Goal: Task Accomplishment & Management: Use online tool/utility

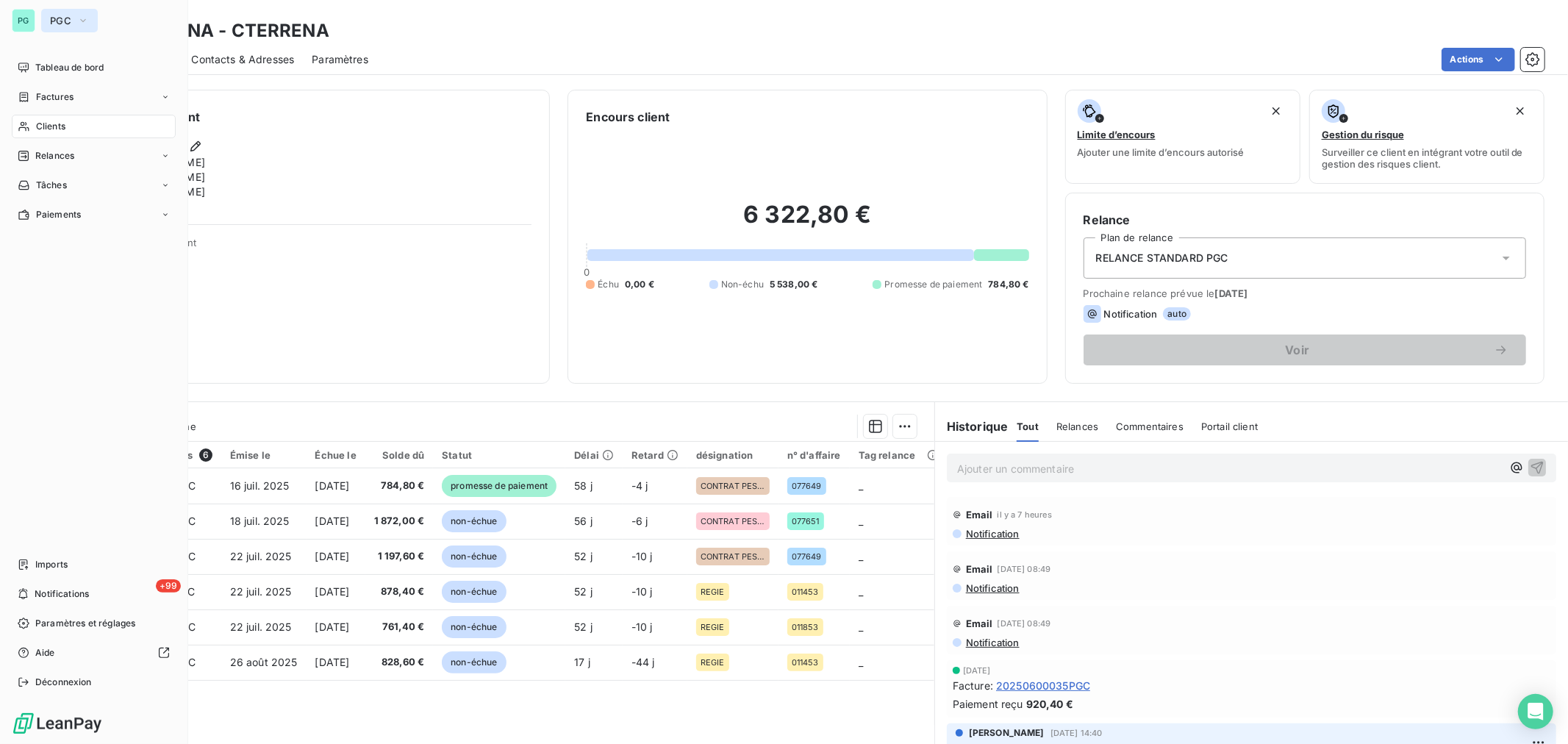
click at [80, 20] on icon "button" at bounding box center [82, 21] width 12 height 15
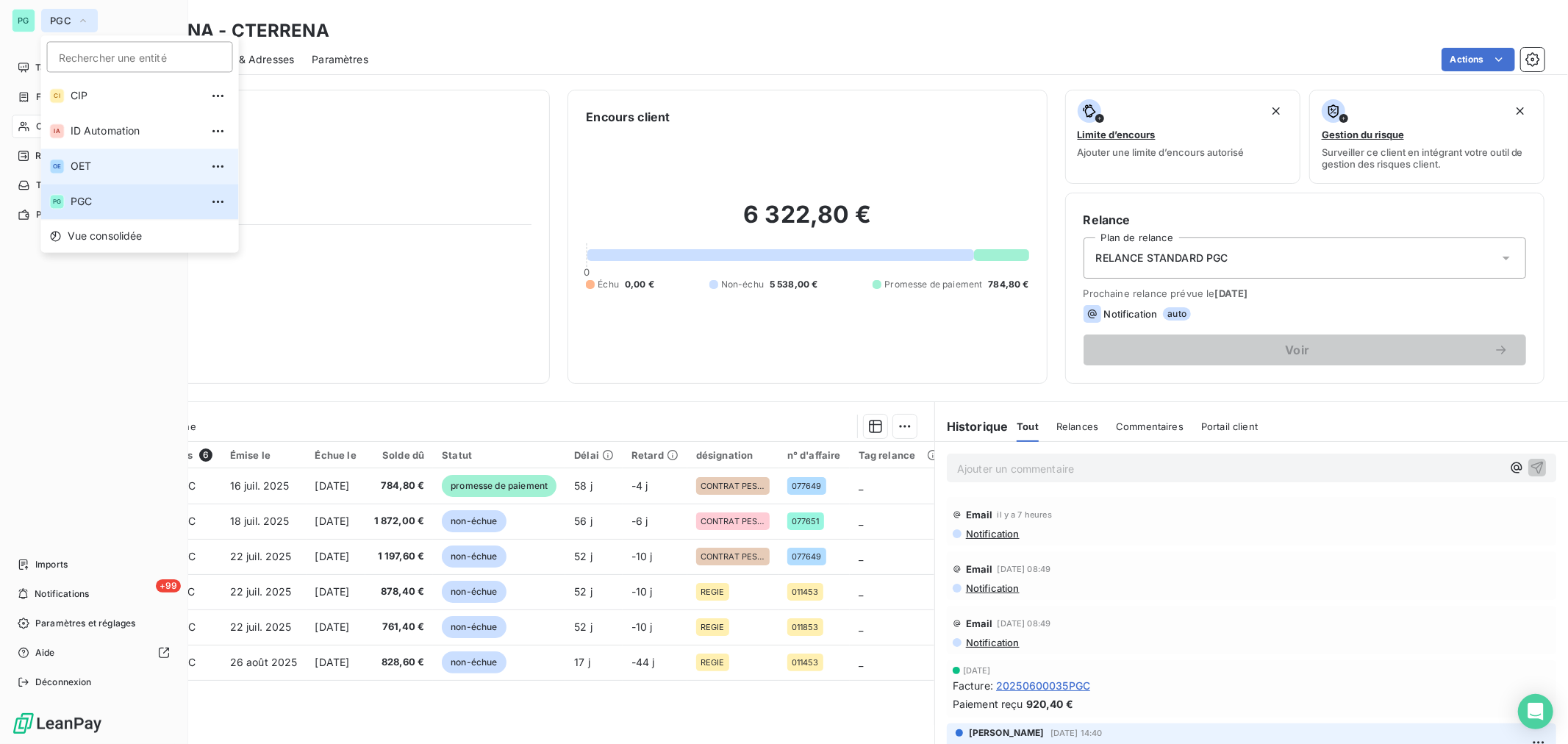
click at [90, 159] on span "OET" at bounding box center [135, 167] width 130 height 15
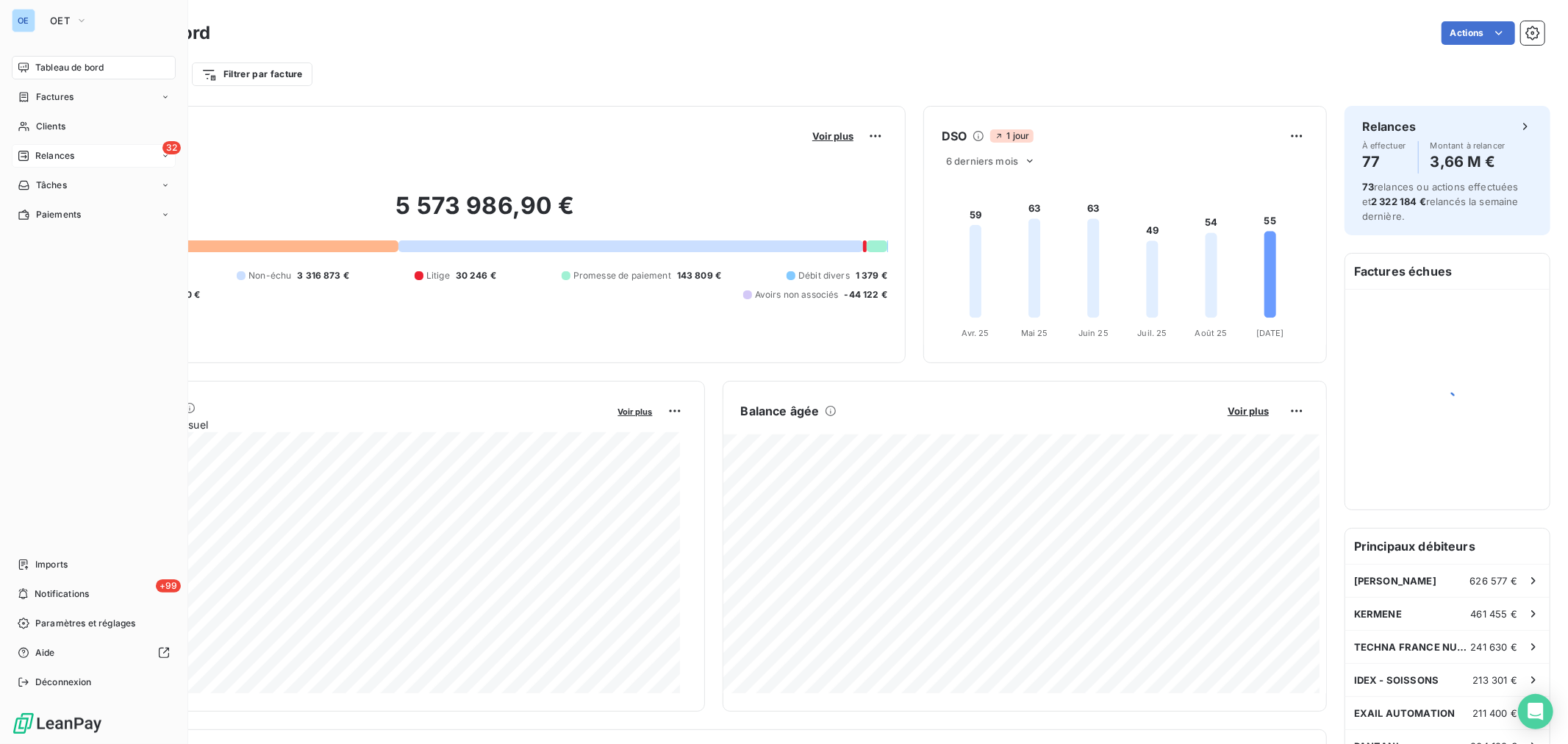
click at [67, 158] on span "Relances" at bounding box center [55, 156] width 39 height 13
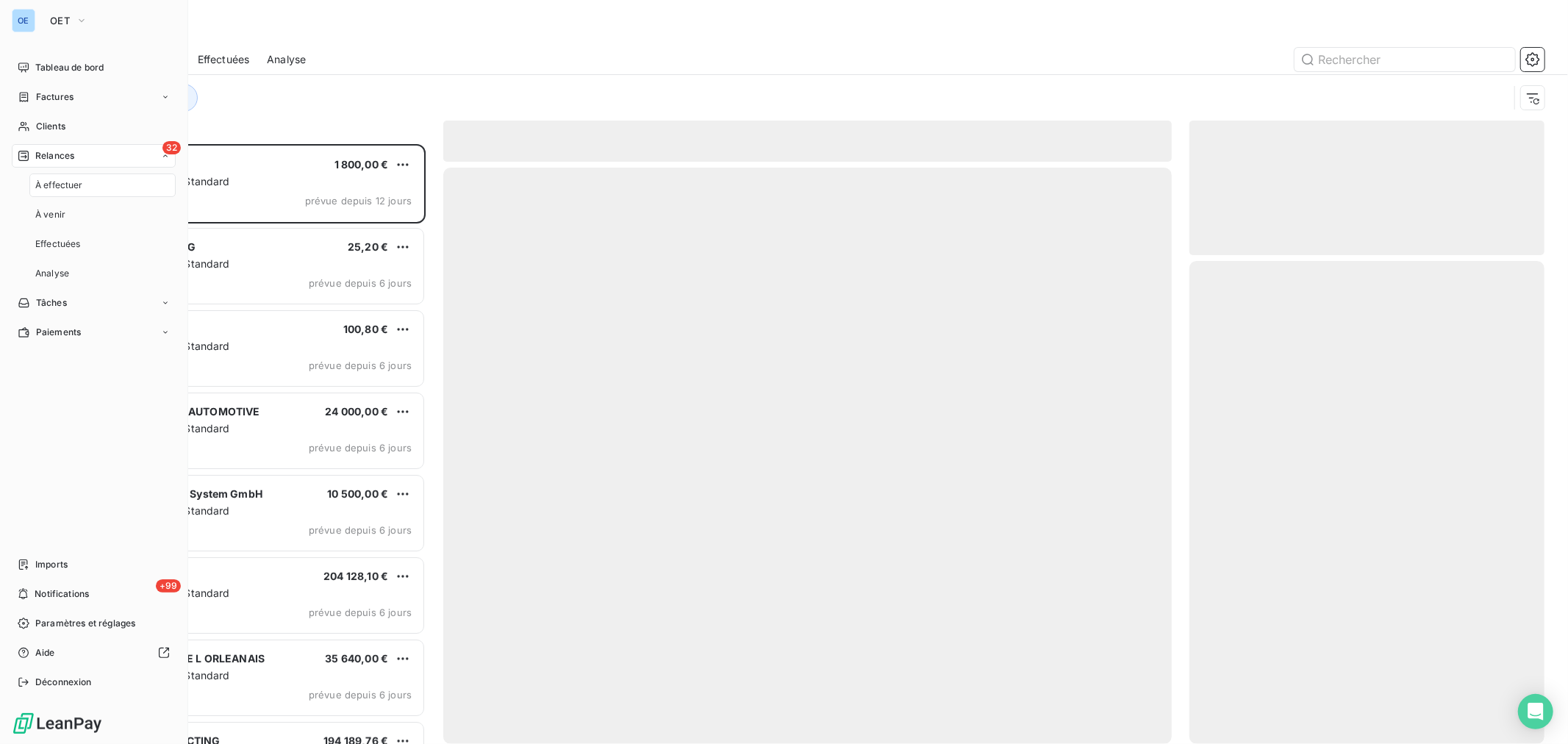
scroll to position [588, 343]
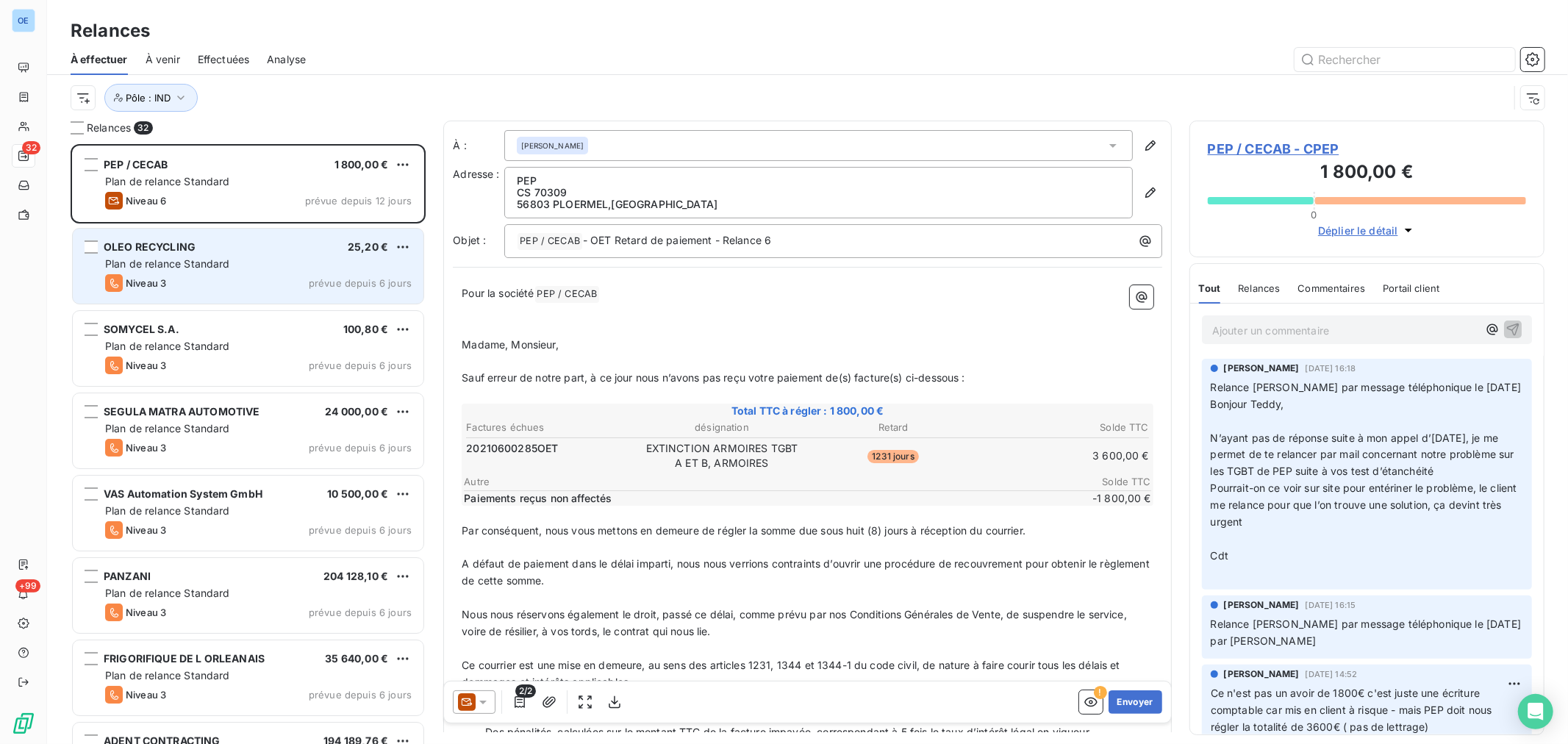
click at [291, 272] on div "OLEO RECYCLING 25,20 € Plan de relance Standard Niveau 3 prévue depuis 6 jours" at bounding box center [248, 266] width 350 height 75
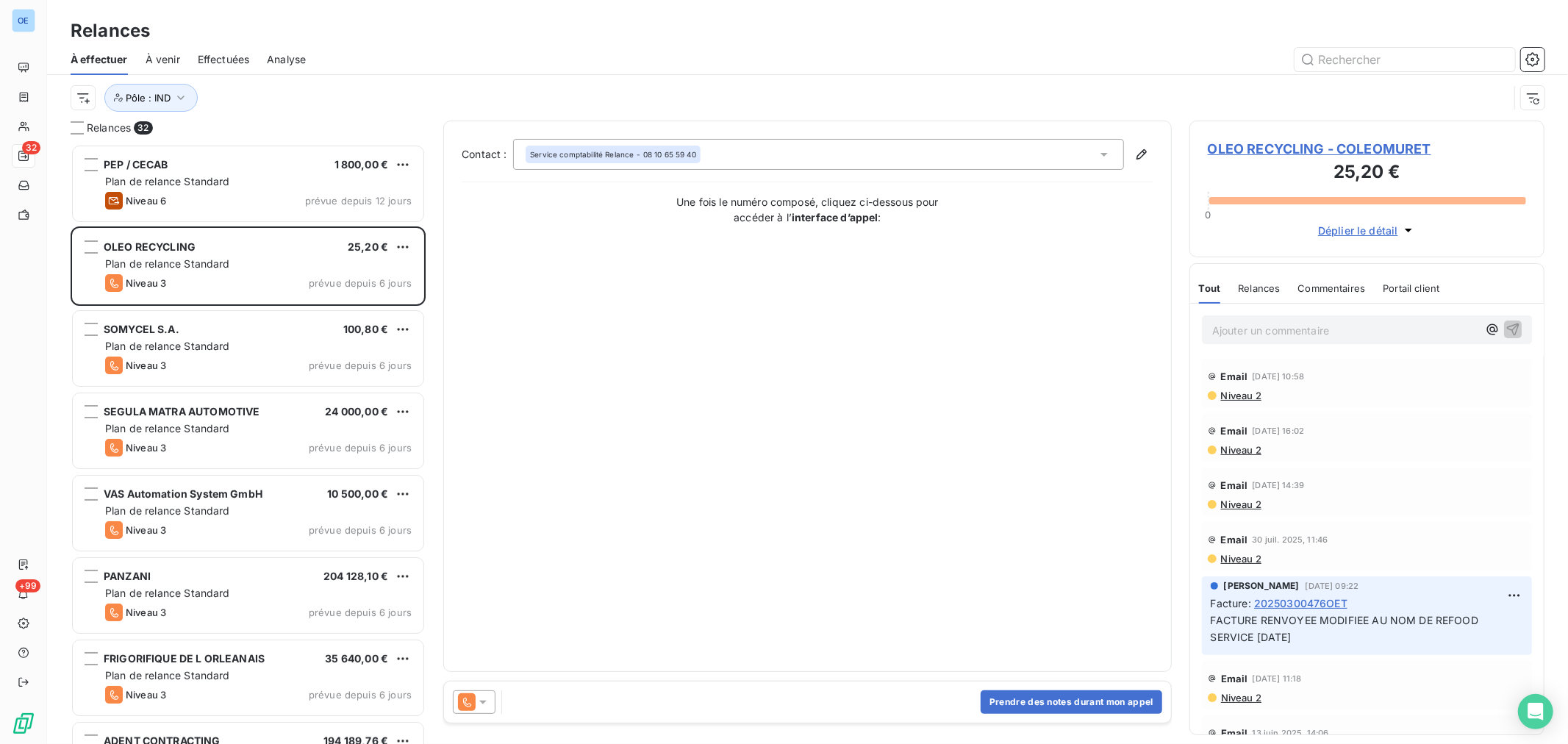
click at [489, 703] on icon at bounding box center [483, 703] width 15 height 15
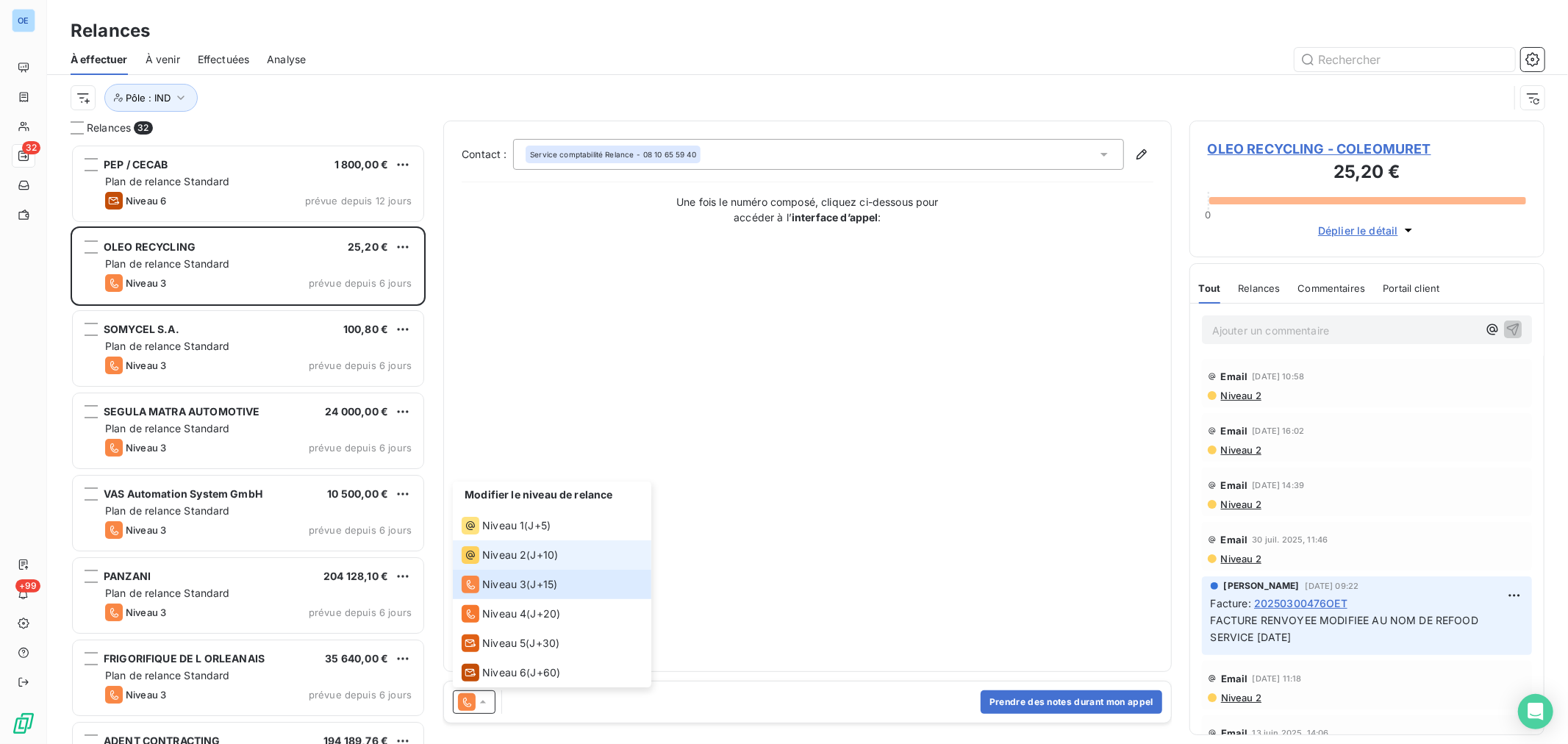
click at [506, 559] on span "Niveau 2" at bounding box center [504, 556] width 44 height 15
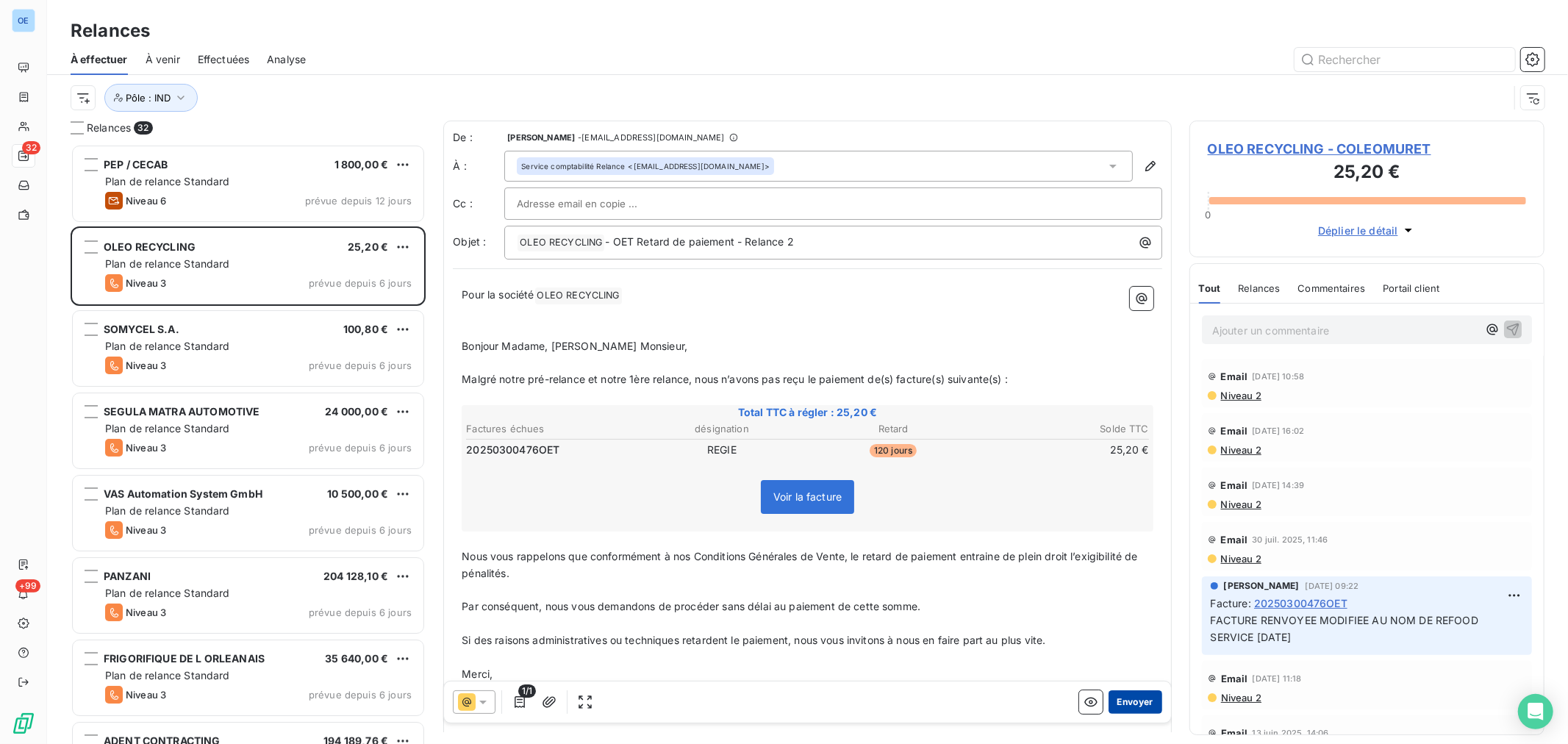
click at [1116, 703] on button "Envoyer" at bounding box center [1135, 702] width 53 height 23
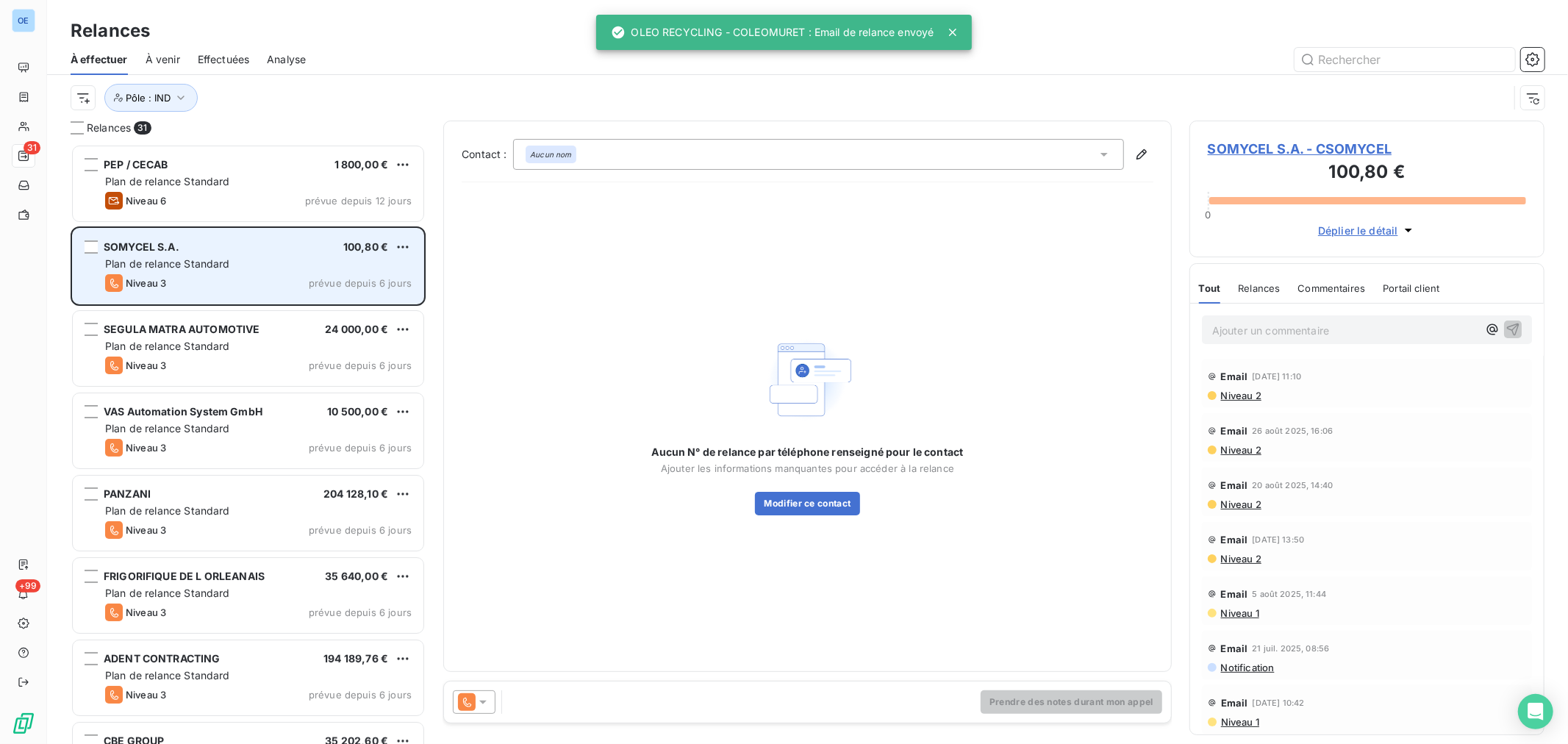
click at [303, 274] on div "SOMYCEL S.A. 100,80 € Plan de relance Standard Niveau 3 prévue depuis 6 jours" at bounding box center [248, 266] width 350 height 75
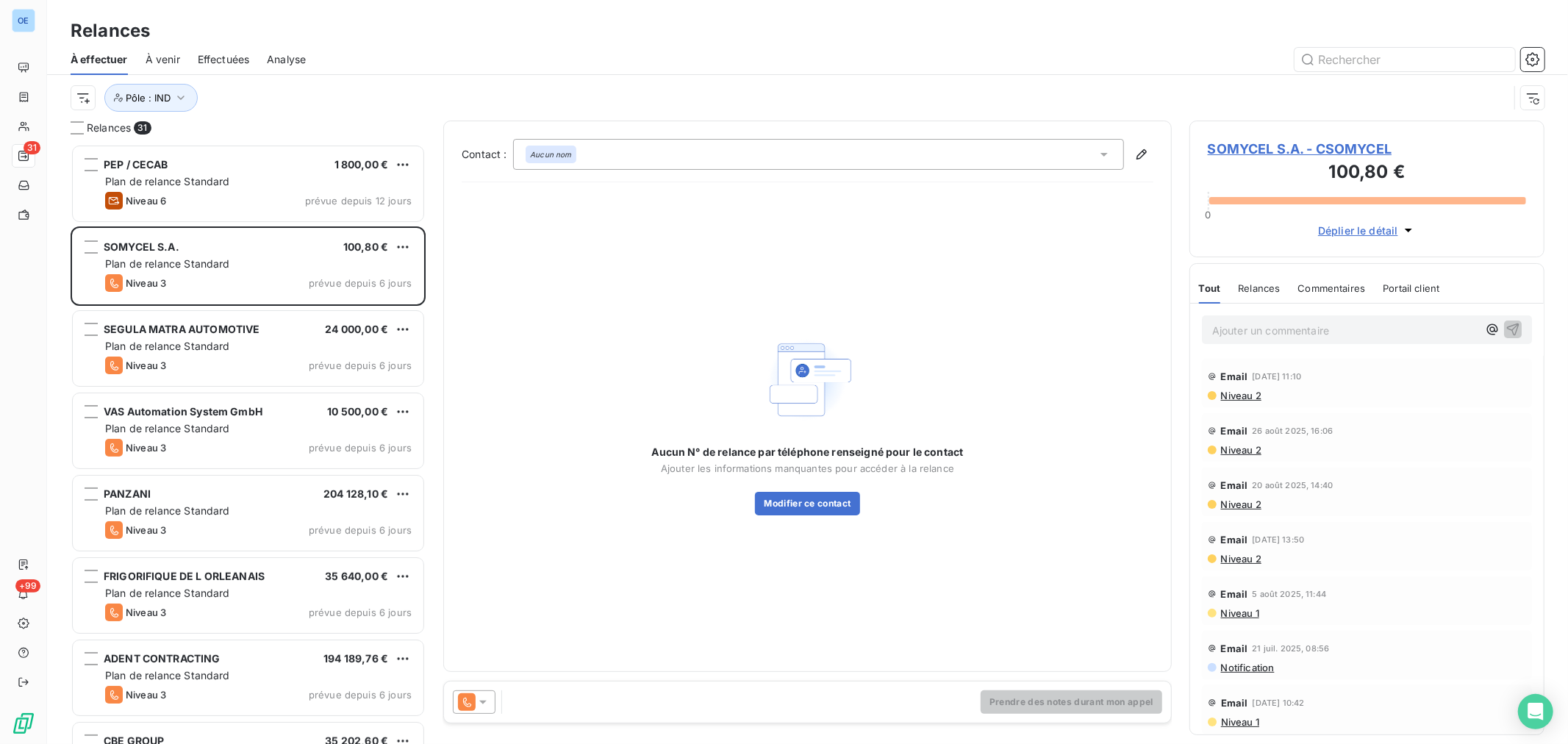
click at [491, 703] on div at bounding box center [475, 702] width 43 height 23
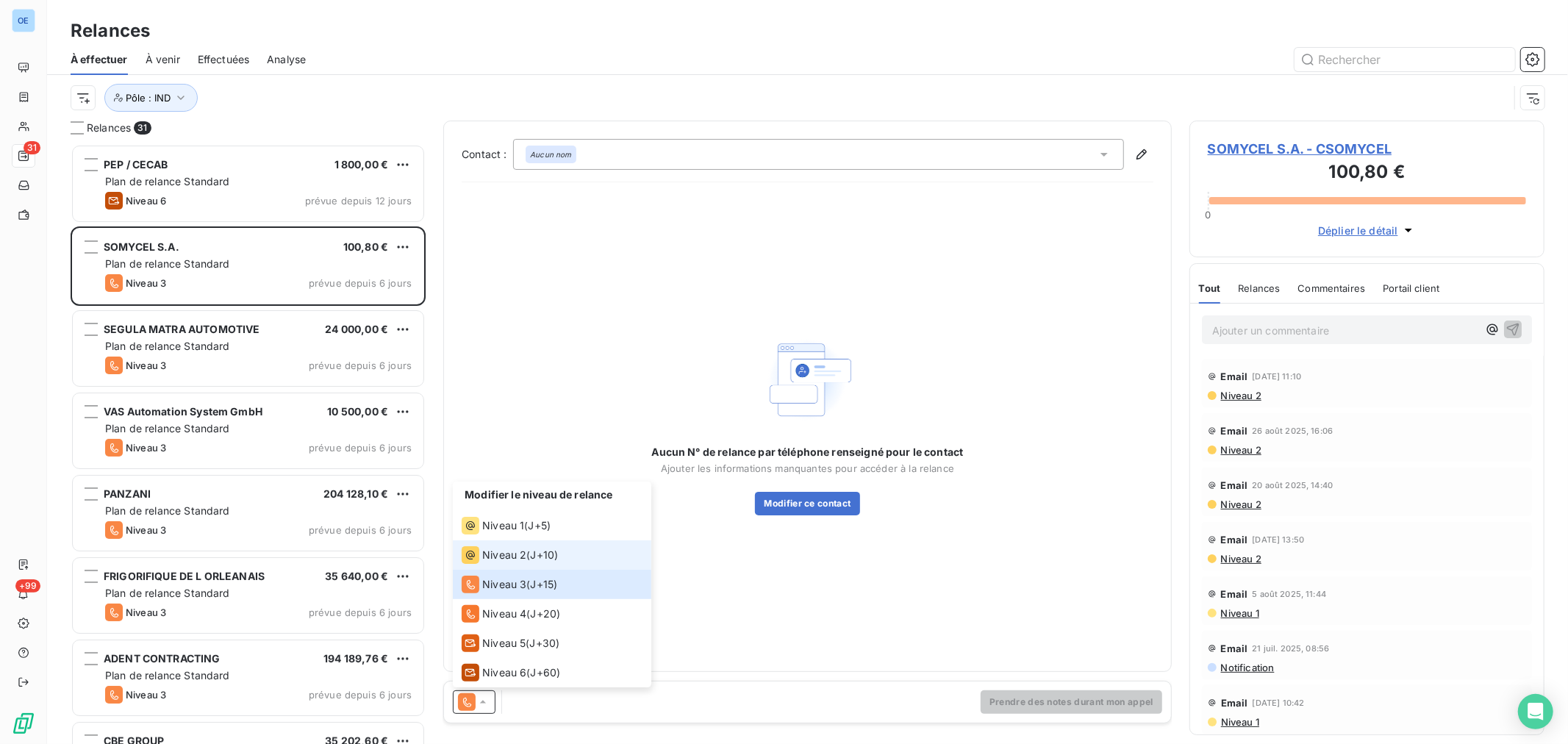
click at [523, 550] on span "Niveau 2" at bounding box center [504, 556] width 44 height 15
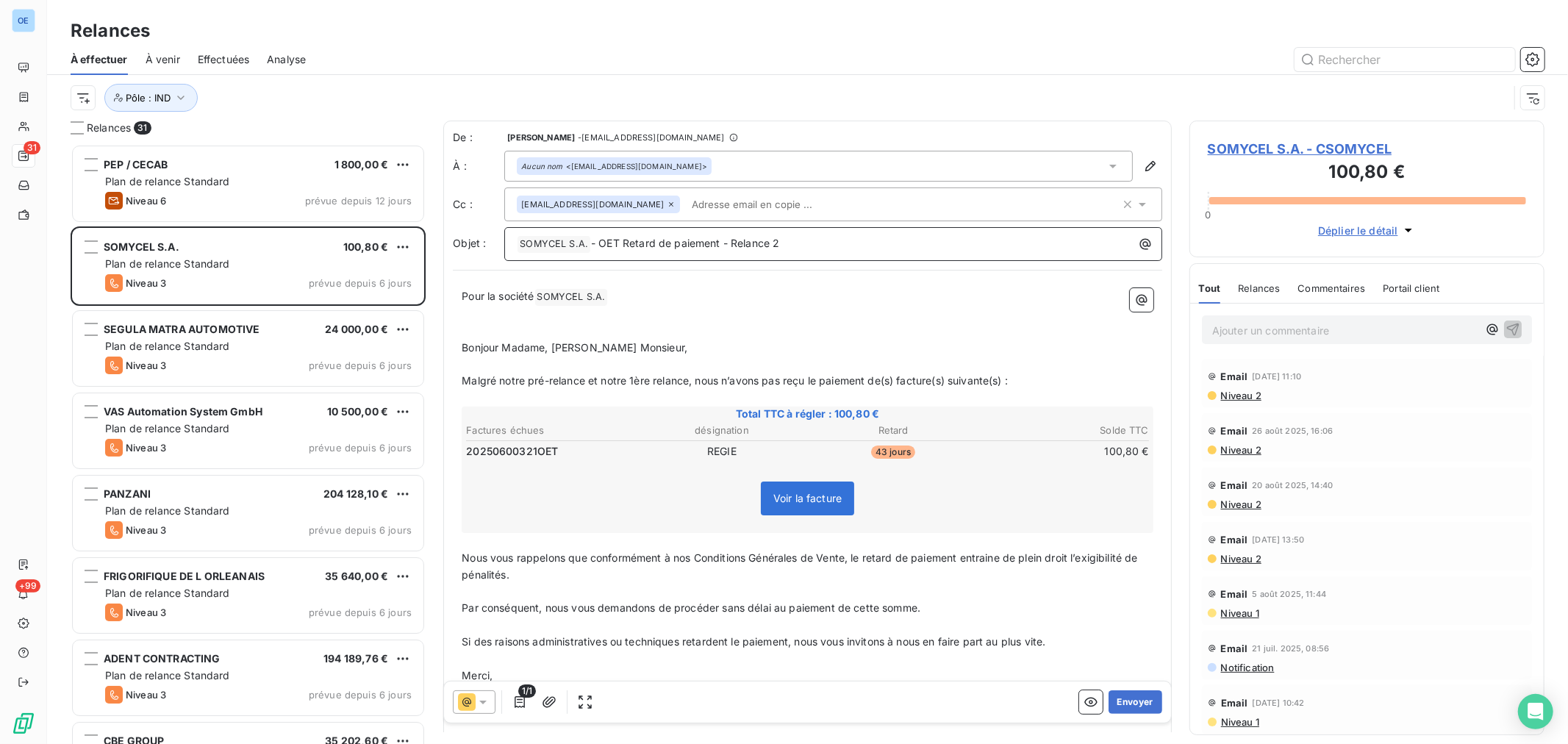
click at [798, 241] on p "﻿ [PERSON_NAME] ﻿ - OET Retard de paiement - Relance 2" at bounding box center [837, 244] width 641 height 18
click at [1123, 704] on button "Envoyer" at bounding box center [1135, 702] width 53 height 23
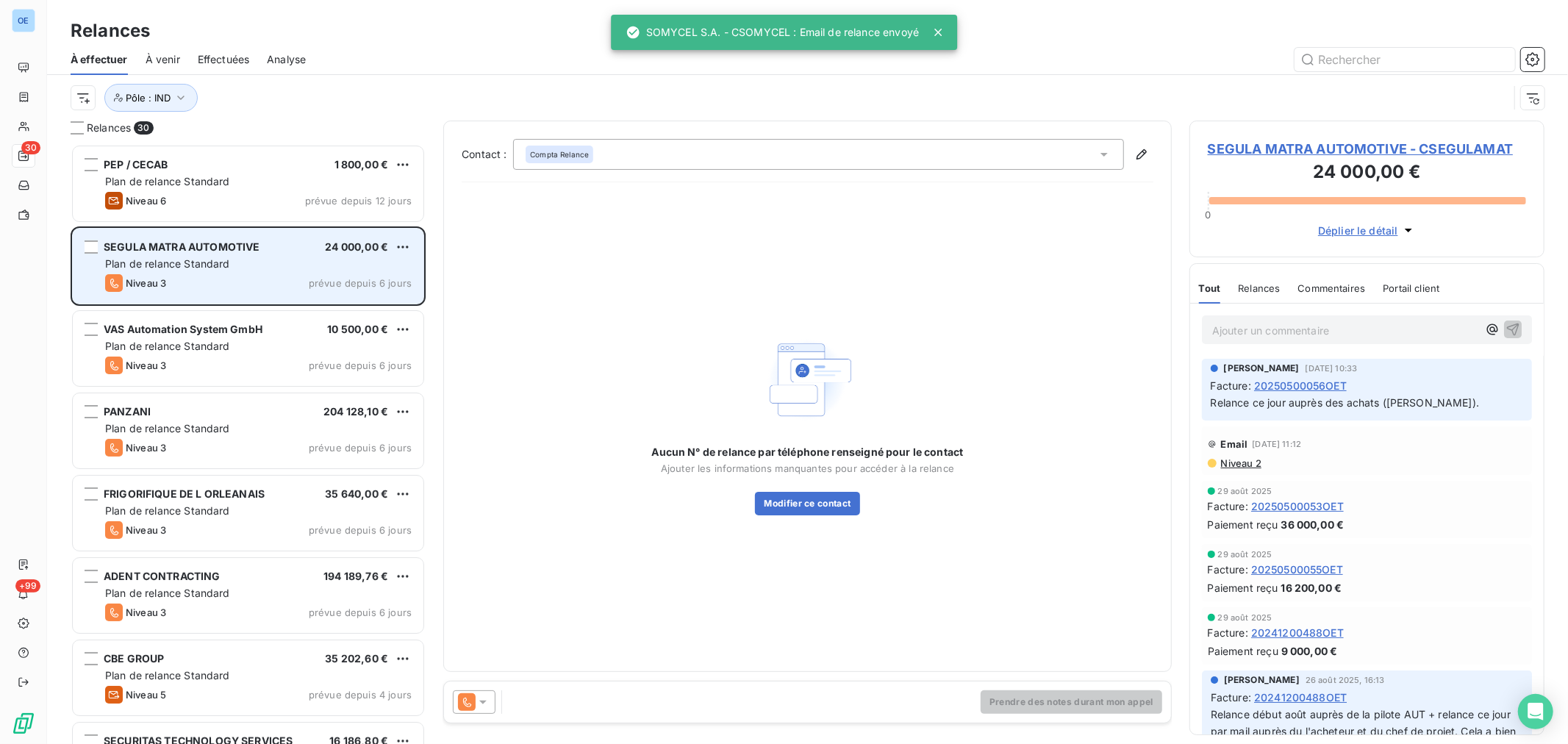
click at [270, 286] on div "Niveau 3 prévue depuis 6 jours" at bounding box center [258, 283] width 306 height 18
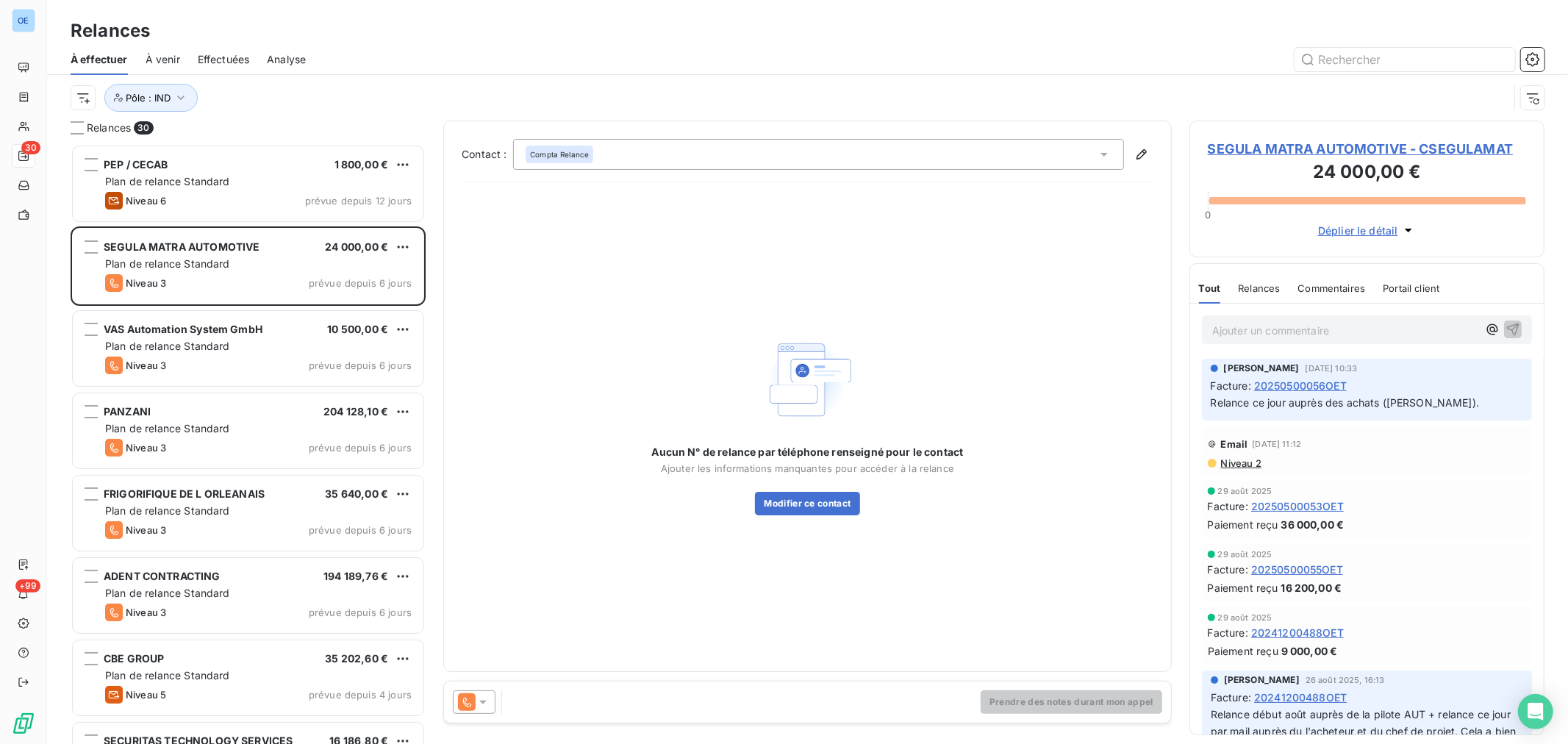
click at [485, 705] on icon at bounding box center [483, 703] width 15 height 15
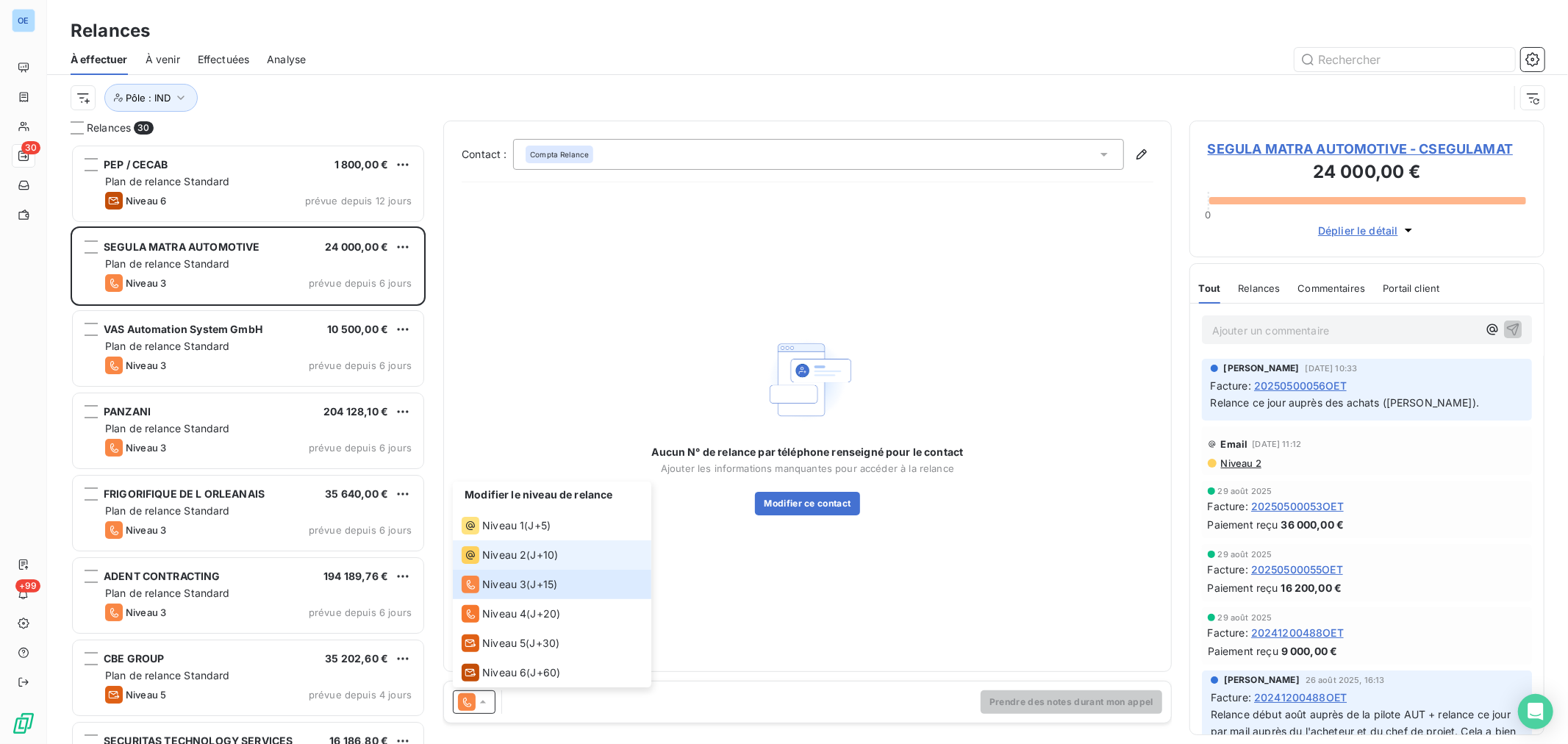
click at [511, 555] on span "Niveau 2" at bounding box center [504, 556] width 44 height 15
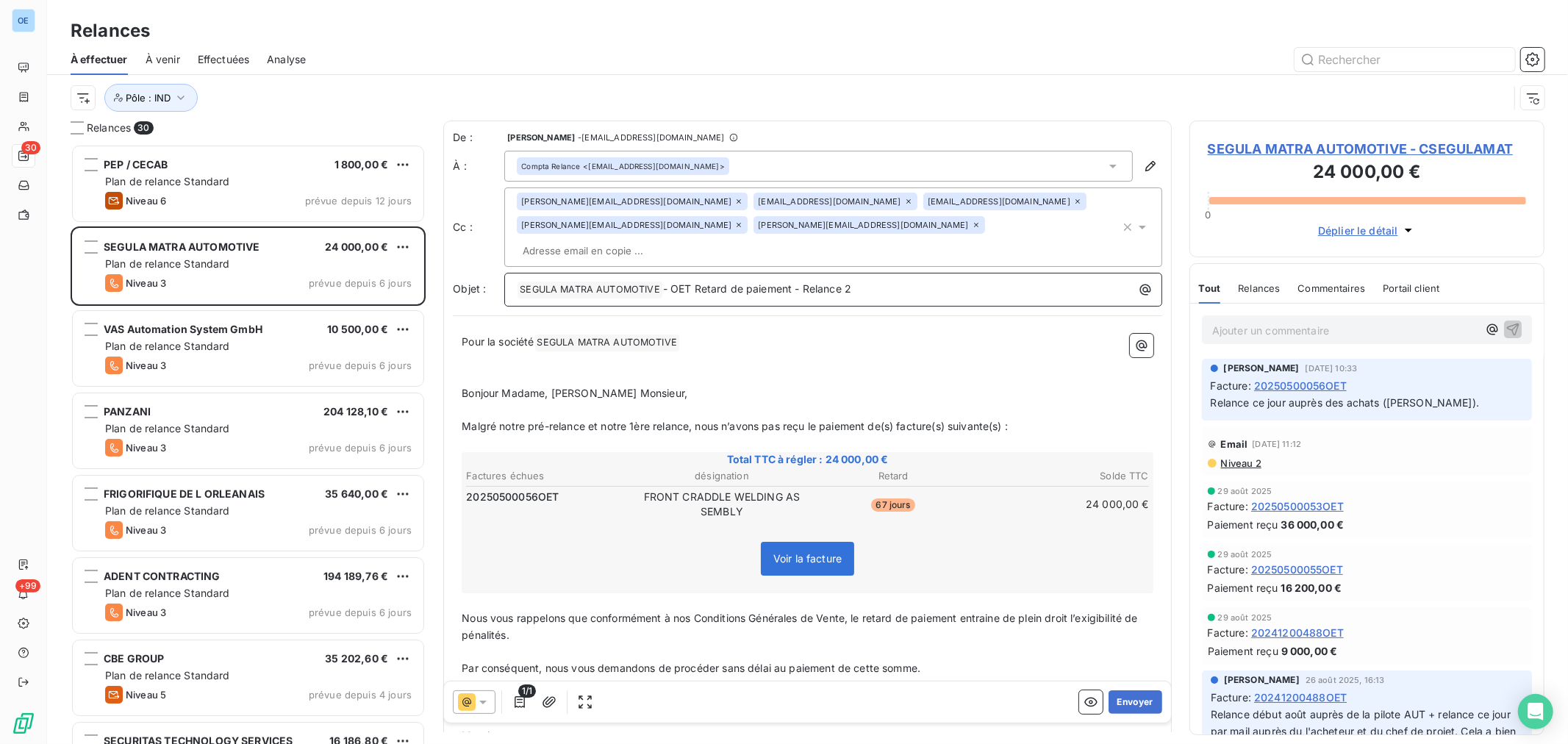
click at [909, 278] on div "﻿ SEGULA MATRA AUTOMOTIVE ﻿ - OET Retard de paiement - Relance 2" at bounding box center [834, 289] width 648 height 21
click at [1137, 699] on button "Envoyer" at bounding box center [1135, 702] width 53 height 23
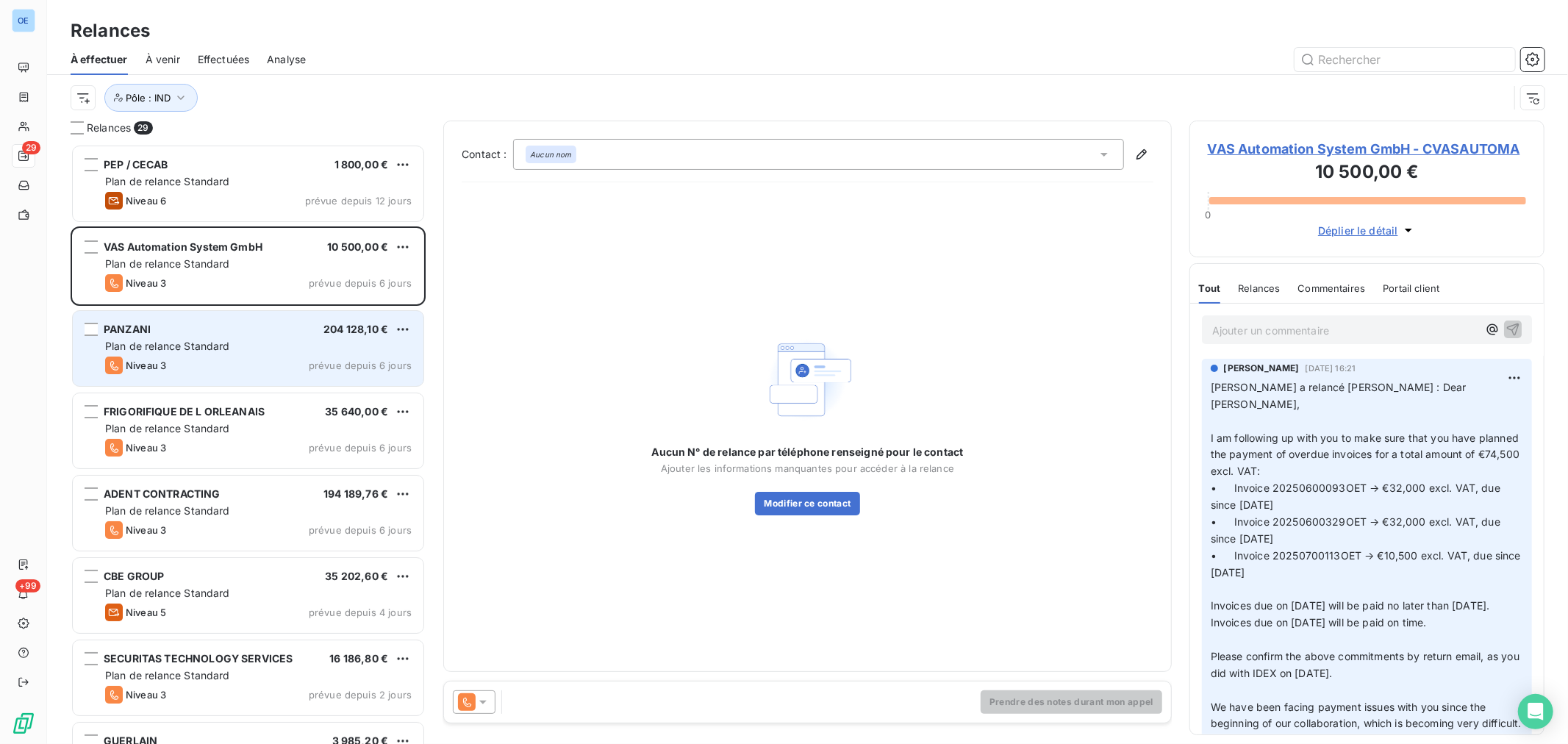
click at [267, 365] on div "Niveau 3 prévue depuis 6 jours" at bounding box center [258, 365] width 306 height 18
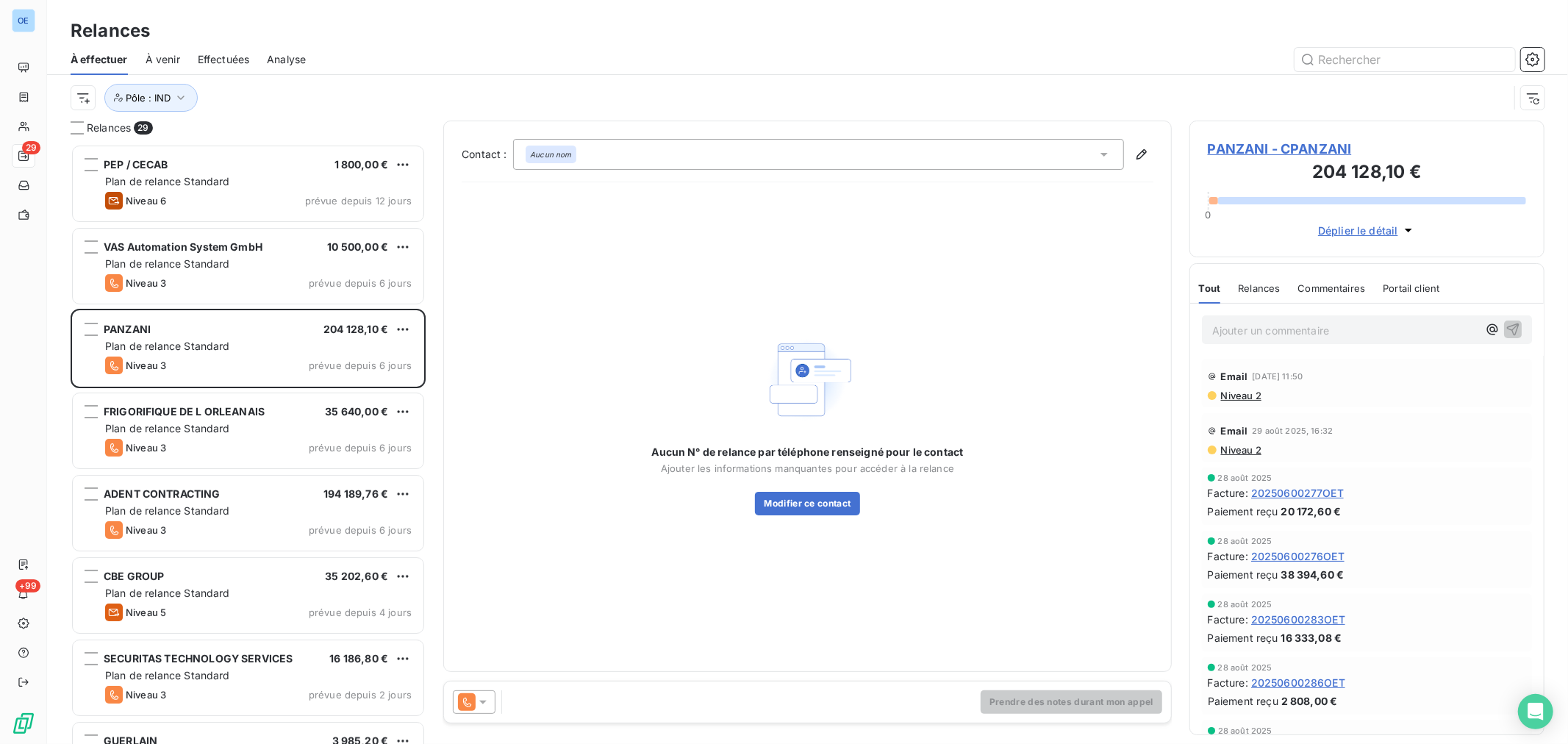
click at [481, 703] on icon at bounding box center [483, 703] width 7 height 4
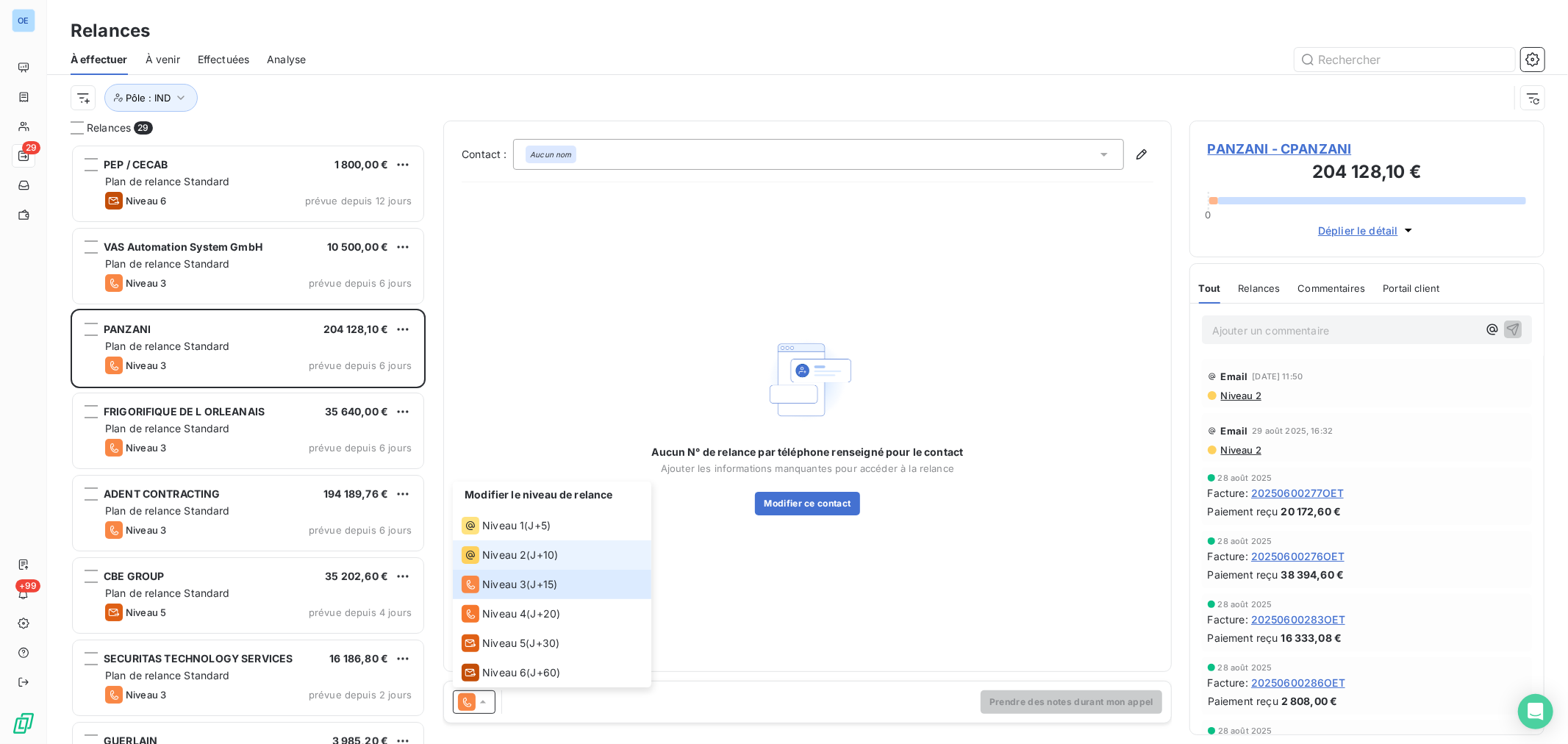
click at [502, 553] on span "Niveau 2" at bounding box center [504, 556] width 44 height 15
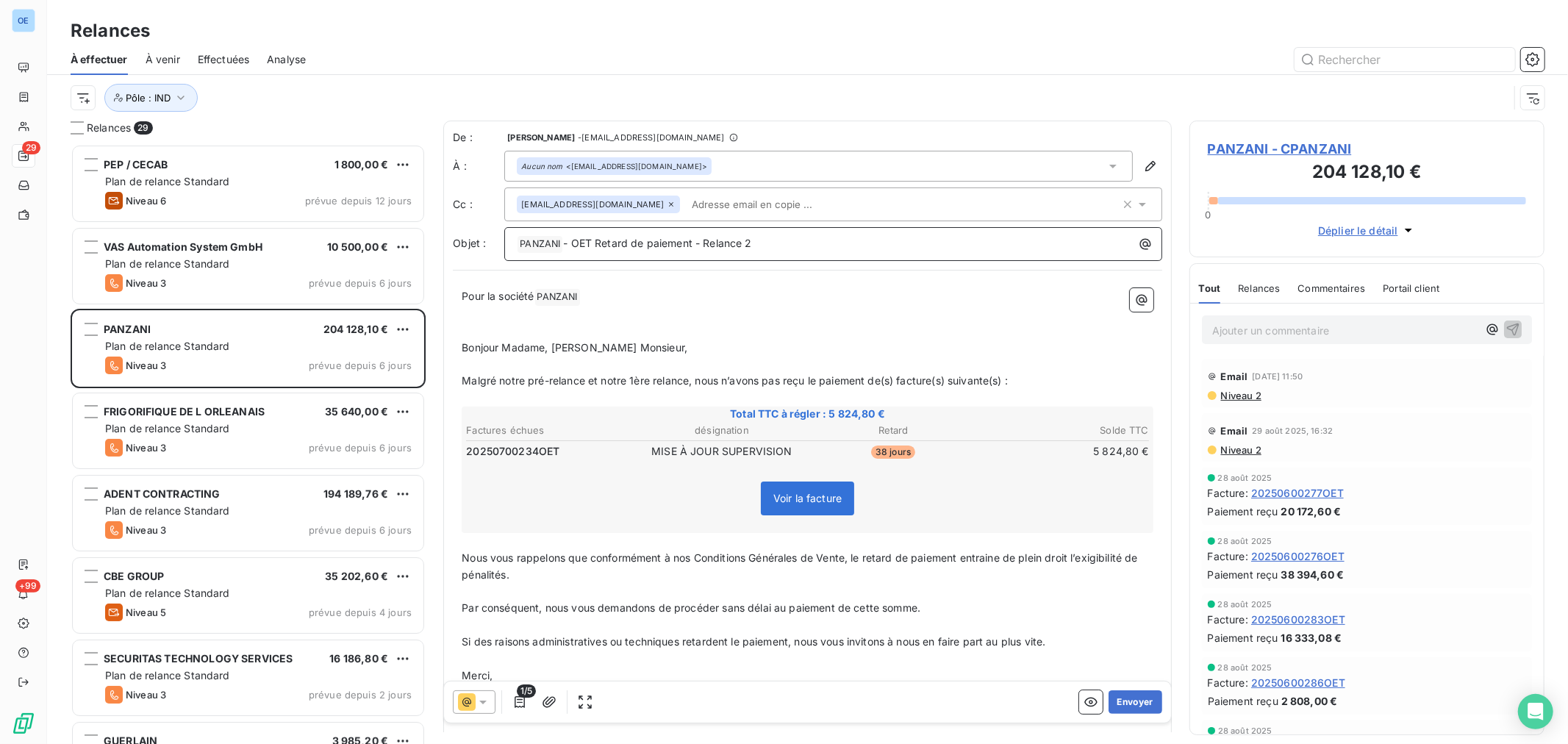
click at [797, 241] on p "﻿ PANZANI ﻿ - OET Retard de paiement - Relance 2" at bounding box center [837, 244] width 641 height 18
click at [1133, 701] on button "Envoyer" at bounding box center [1135, 702] width 53 height 23
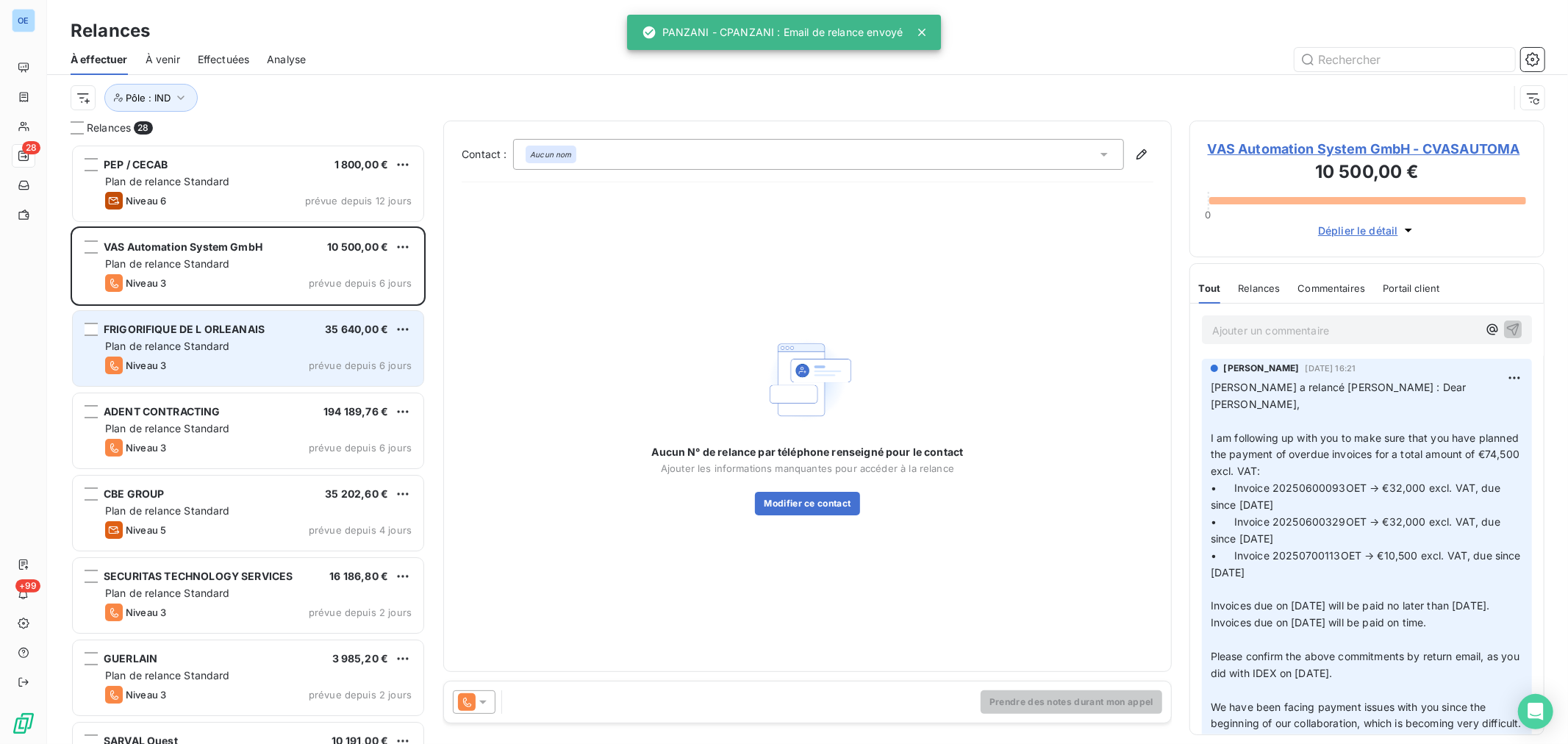
click at [270, 343] on div "Plan de relance Standard" at bounding box center [258, 347] width 306 height 15
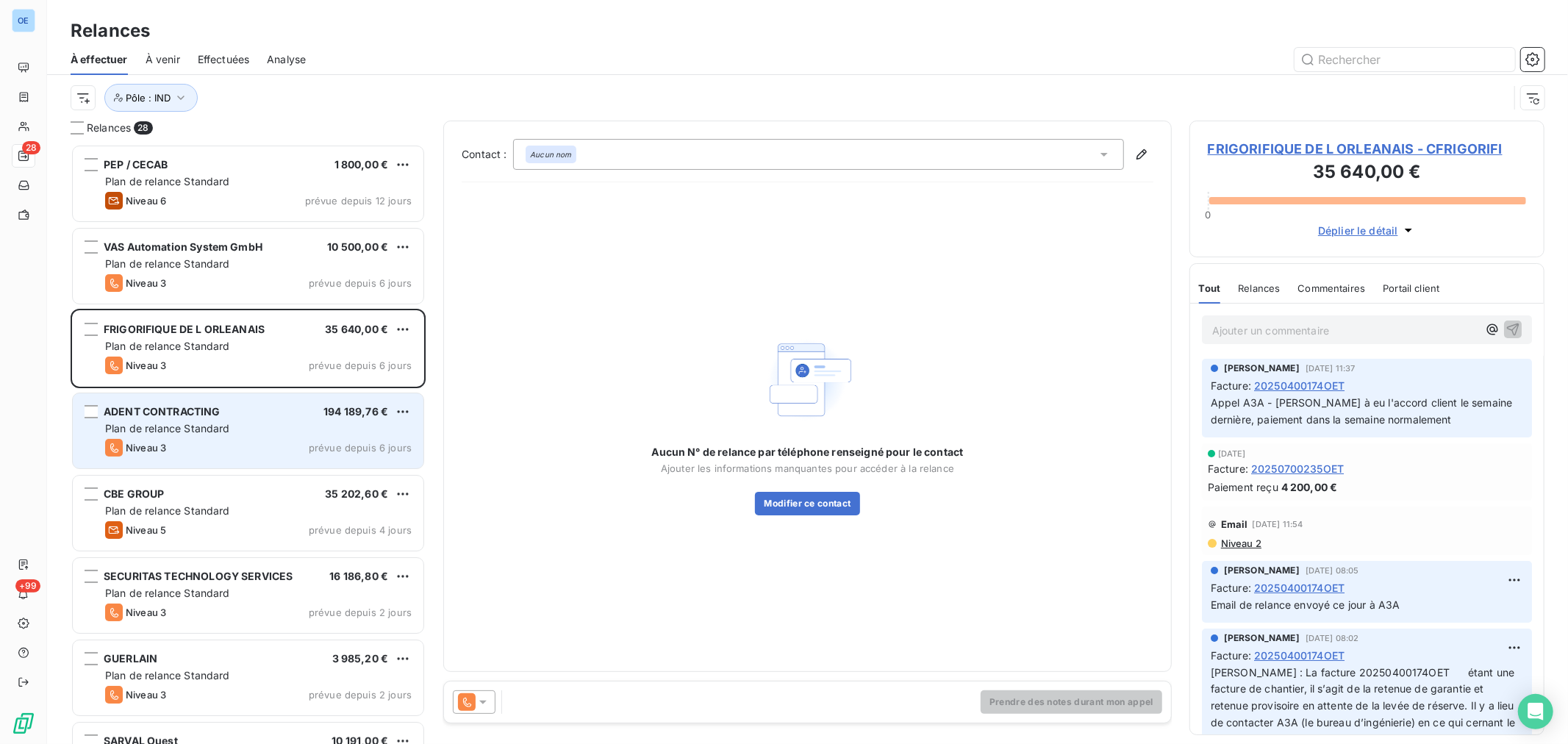
click at [252, 414] on div "ADENT CONTRACTING 194 189,76 €" at bounding box center [258, 412] width 306 height 13
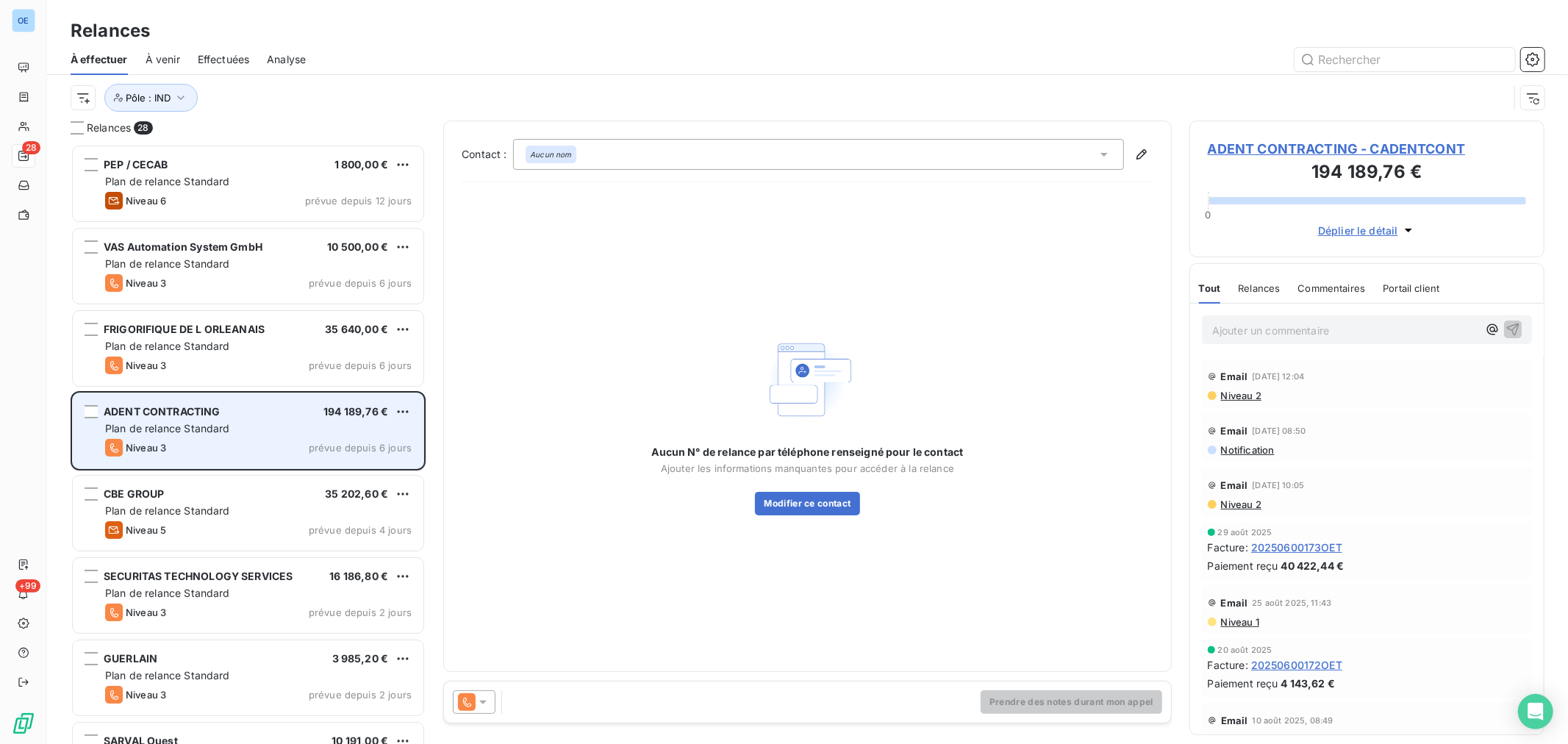
click at [251, 415] on div "ADENT CONTRACTING 194 189,76 €" at bounding box center [258, 412] width 306 height 13
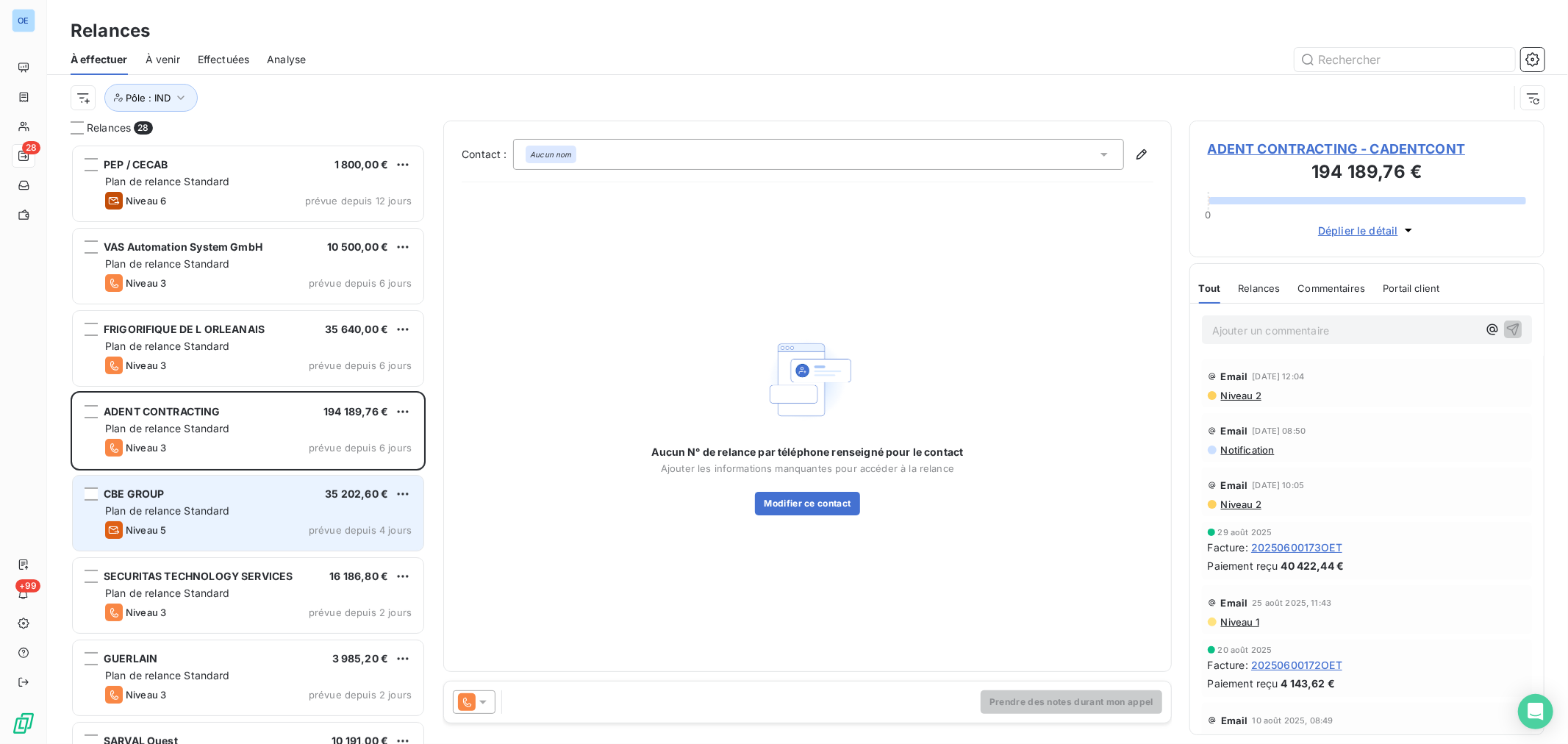
click at [260, 488] on div "CBE GROUP 35 202,60 €" at bounding box center [258, 494] width 306 height 13
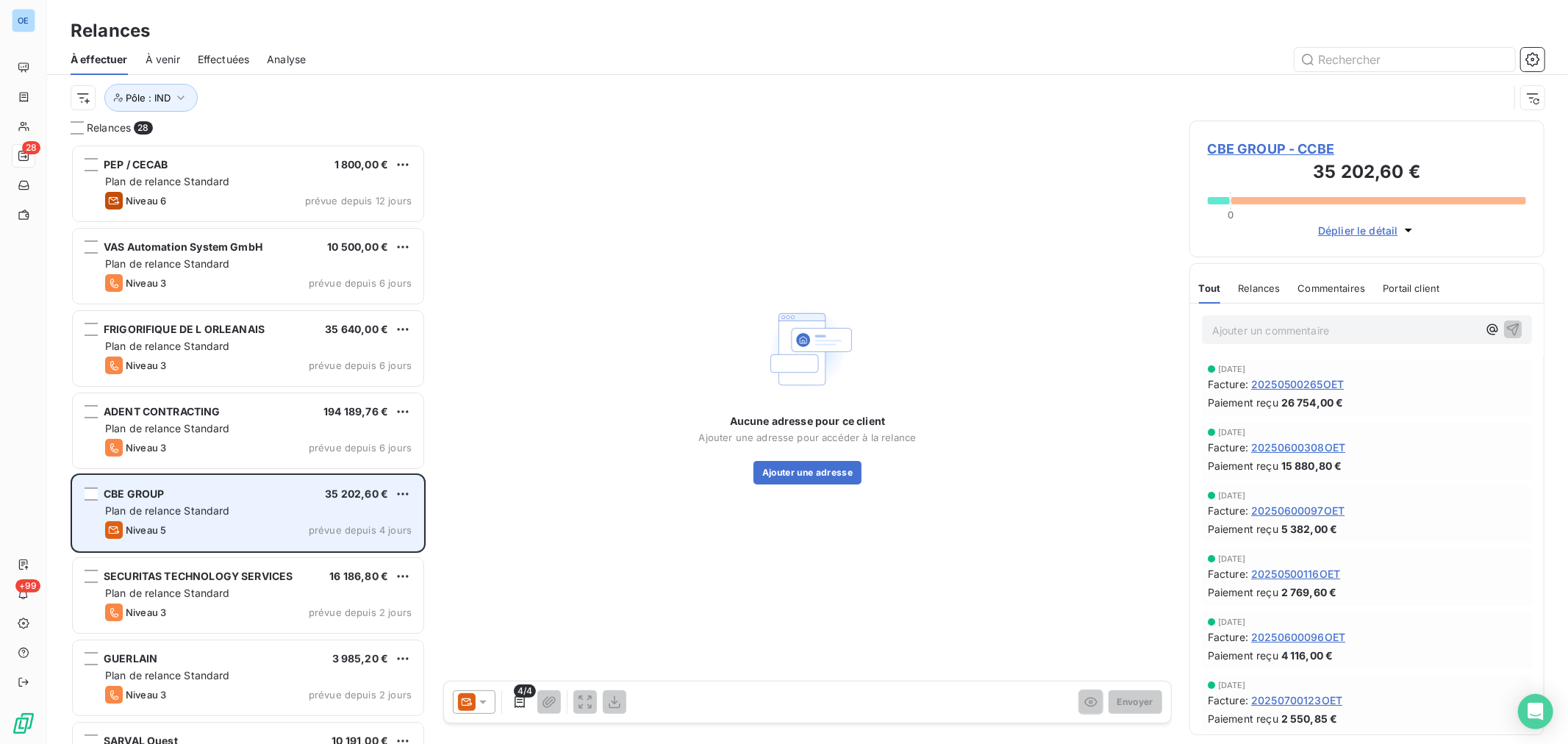
click at [244, 520] on div "CBE GROUP 35 202,60 € Plan de relance Standard Niveau 5 prévue depuis 4 jours" at bounding box center [248, 513] width 350 height 75
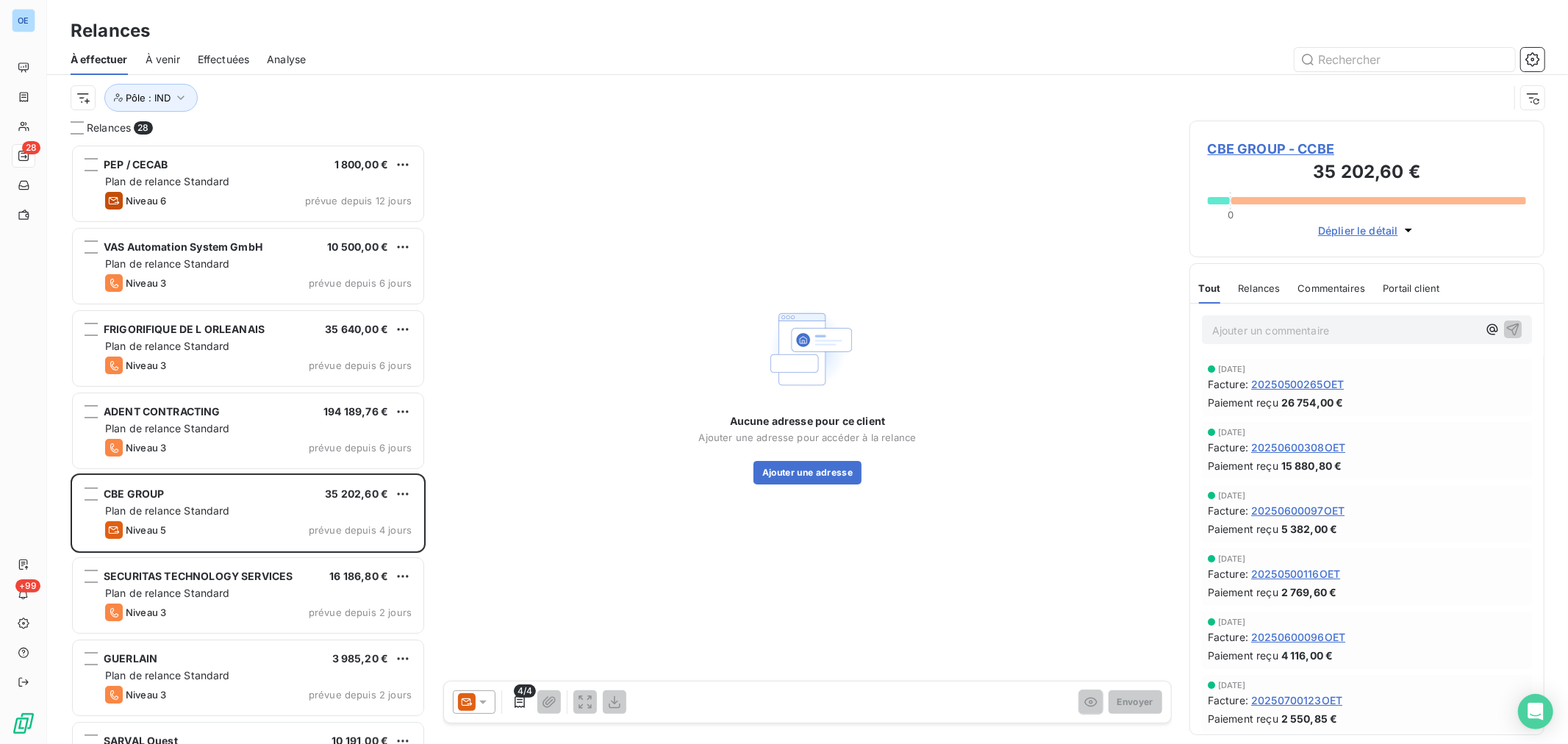
click at [487, 699] on icon at bounding box center [483, 703] width 15 height 15
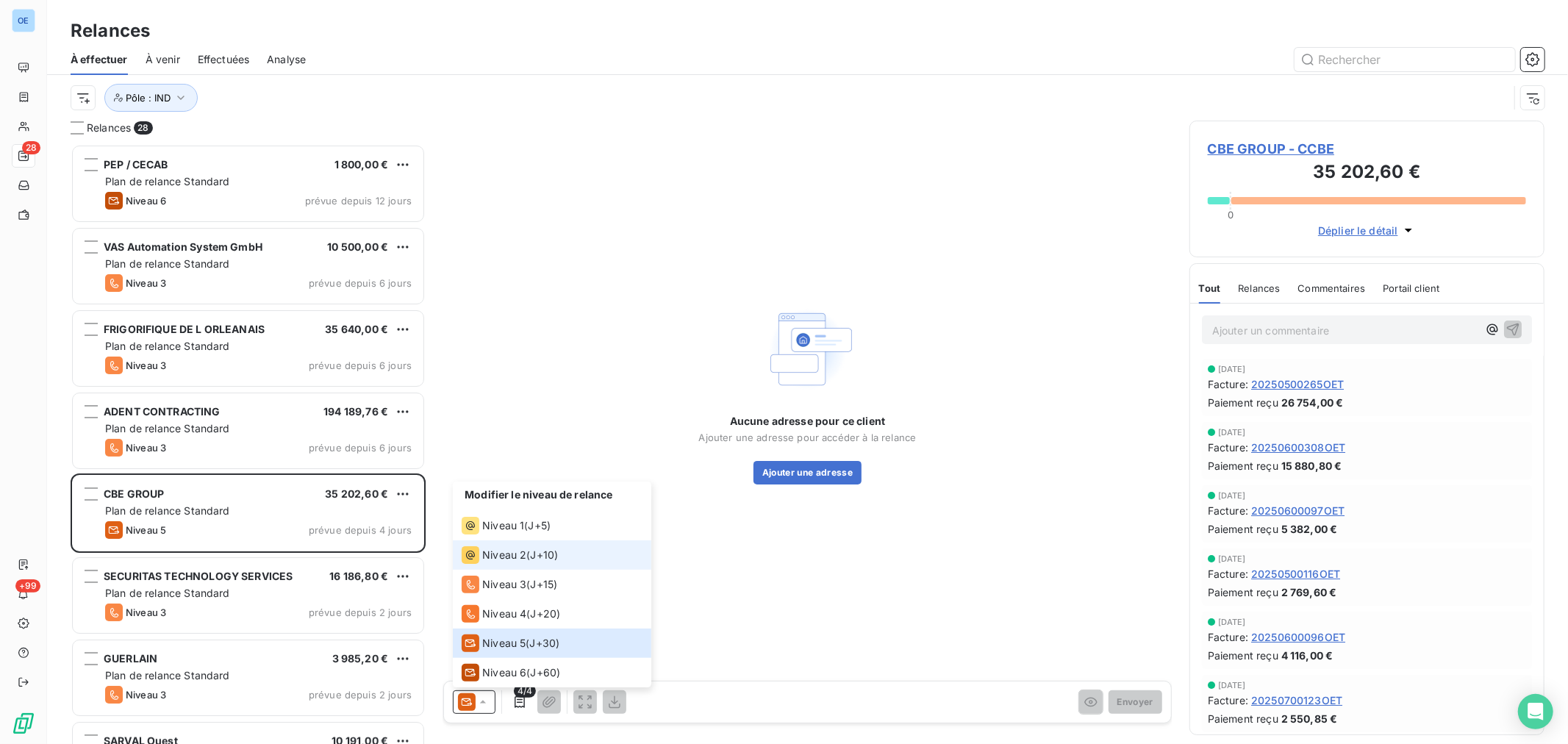
click at [510, 558] on span "Niveau 2" at bounding box center [504, 556] width 44 height 15
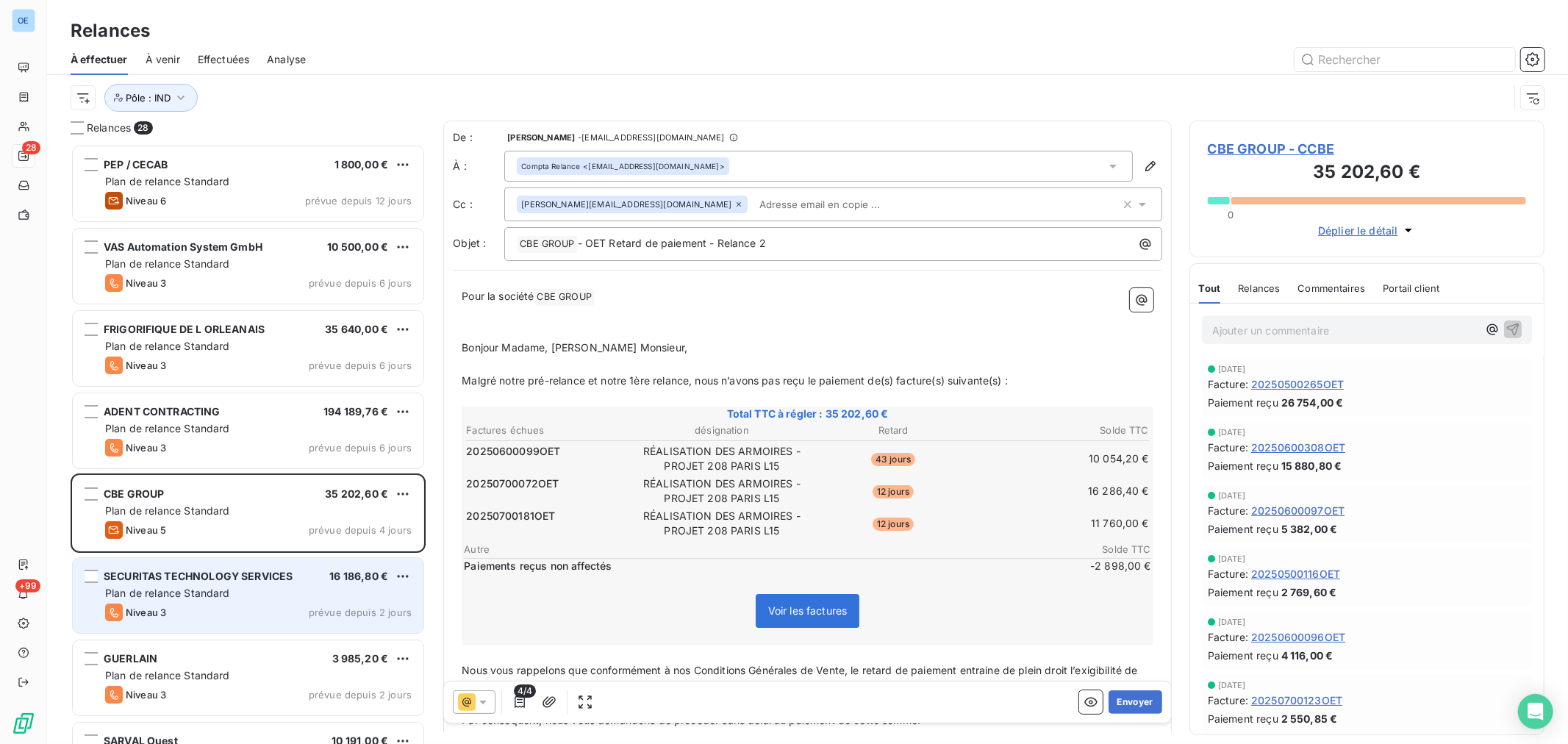
click at [274, 597] on div "Plan de relance Standard" at bounding box center [258, 594] width 306 height 15
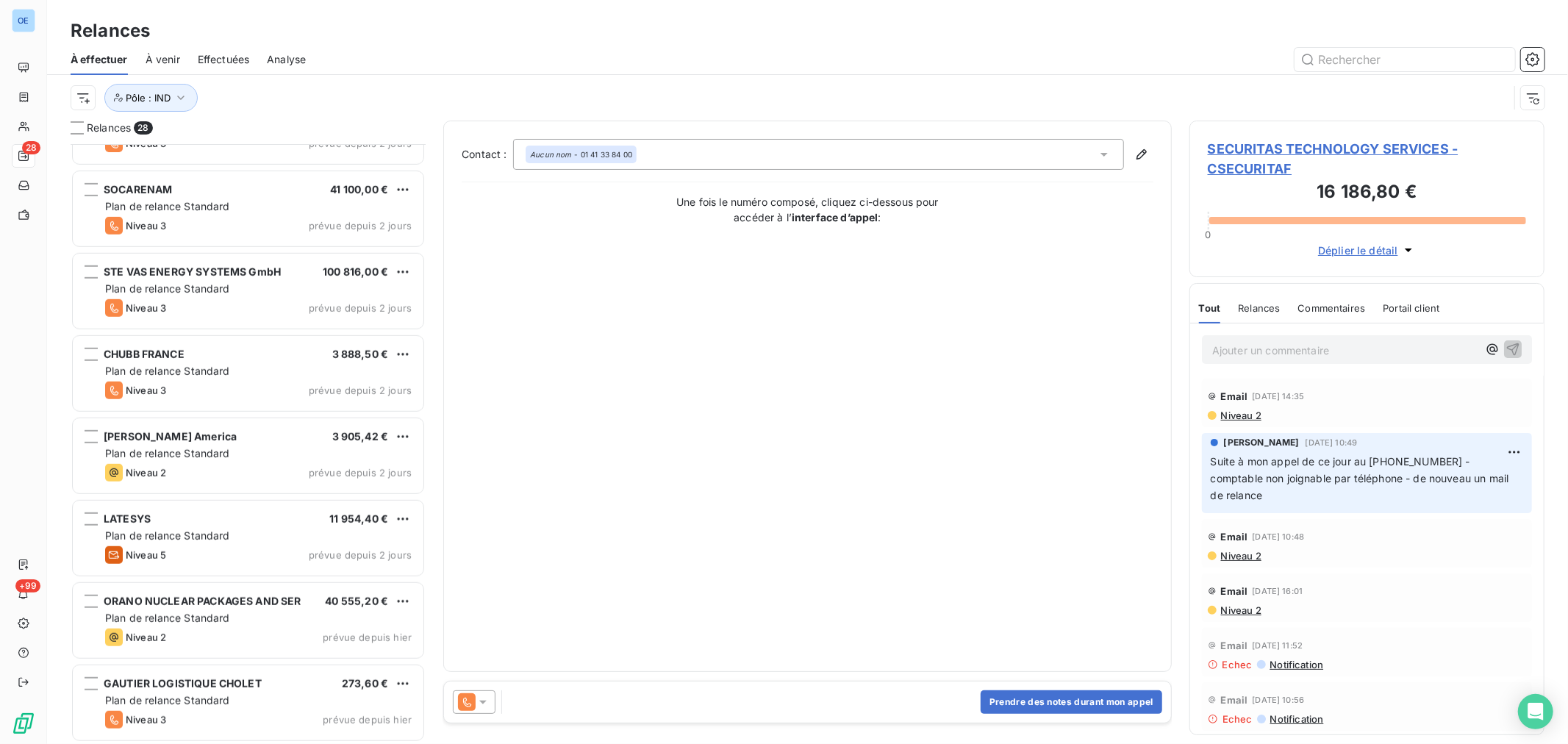
scroll to position [818, 0]
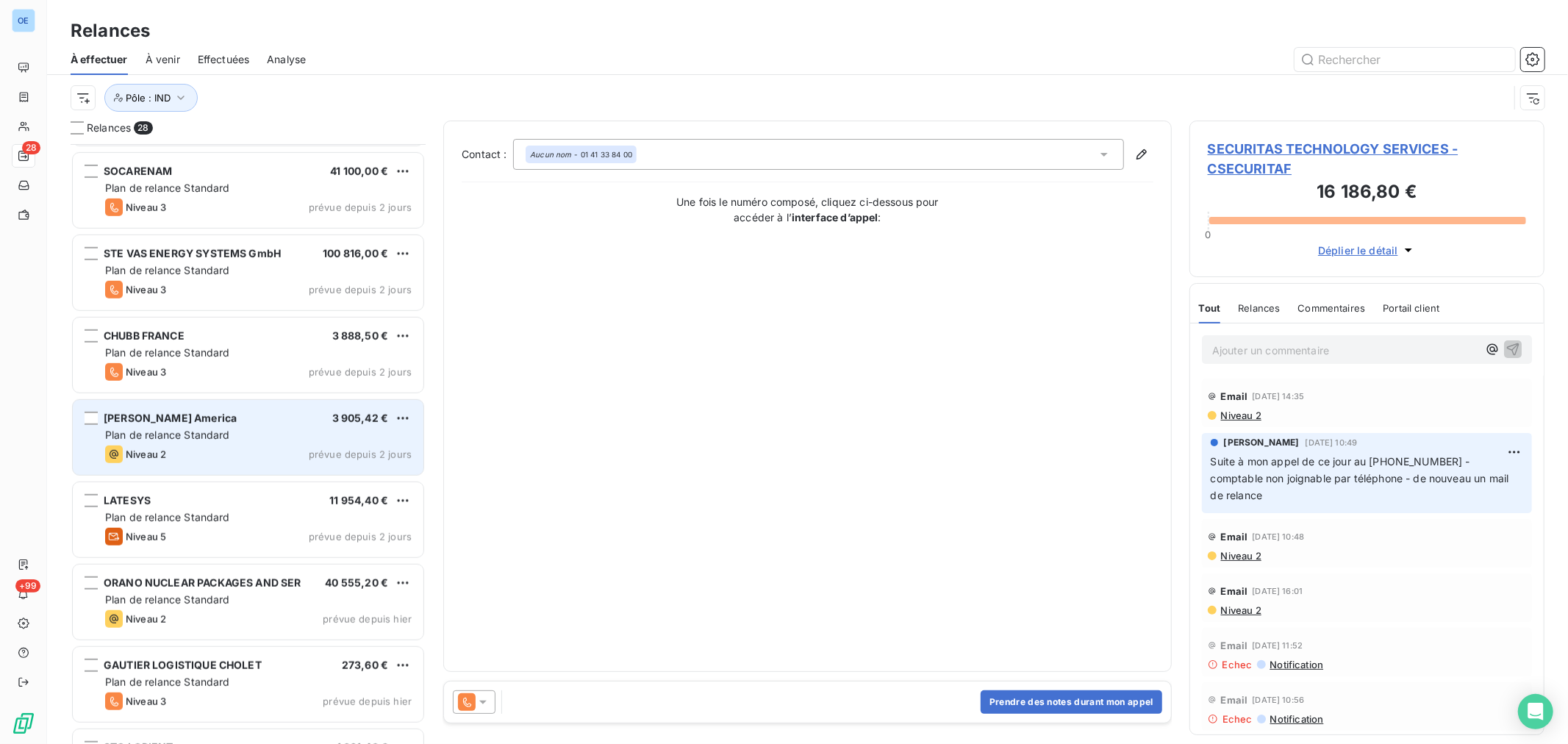
click at [232, 447] on div "Niveau 2 prévue depuis 2 jours" at bounding box center [258, 454] width 306 height 18
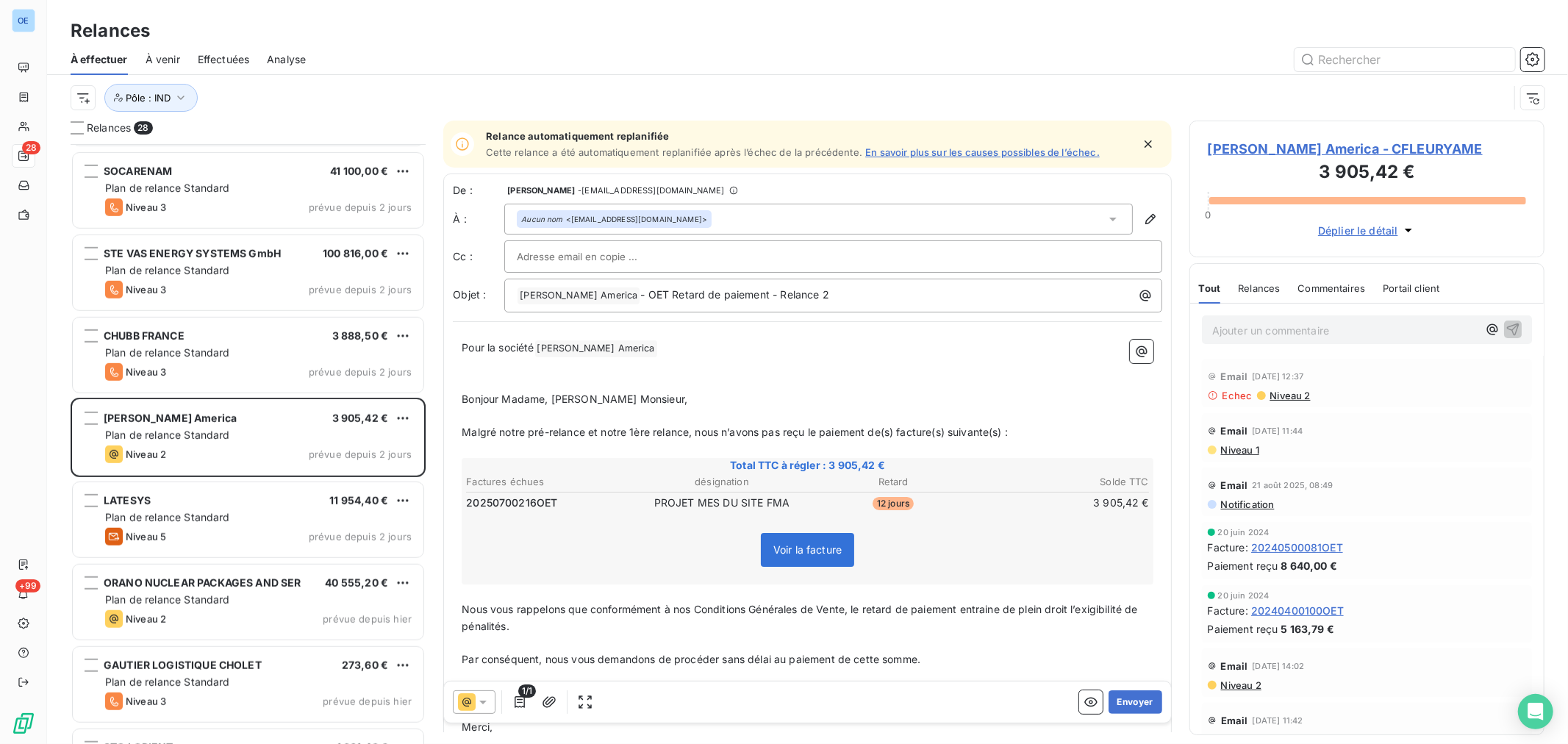
click at [923, 151] on link "En savoir plus sur les causes possibles de l’échec." at bounding box center [983, 152] width 234 height 12
